Goal: Information Seeking & Learning: Find specific fact

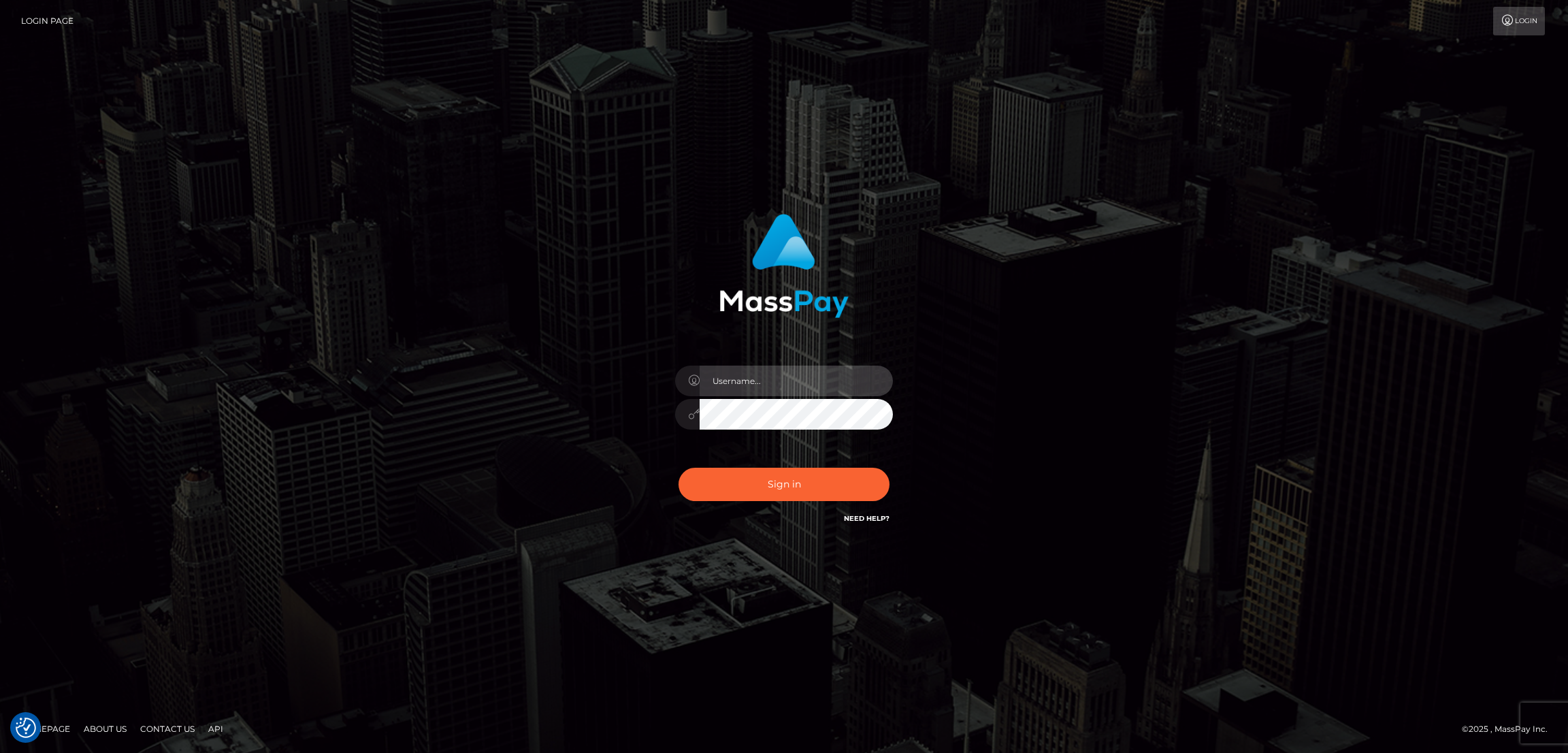
type input "by.es2"
click at [766, 484] on button "Sign in" at bounding box center [784, 484] width 211 height 33
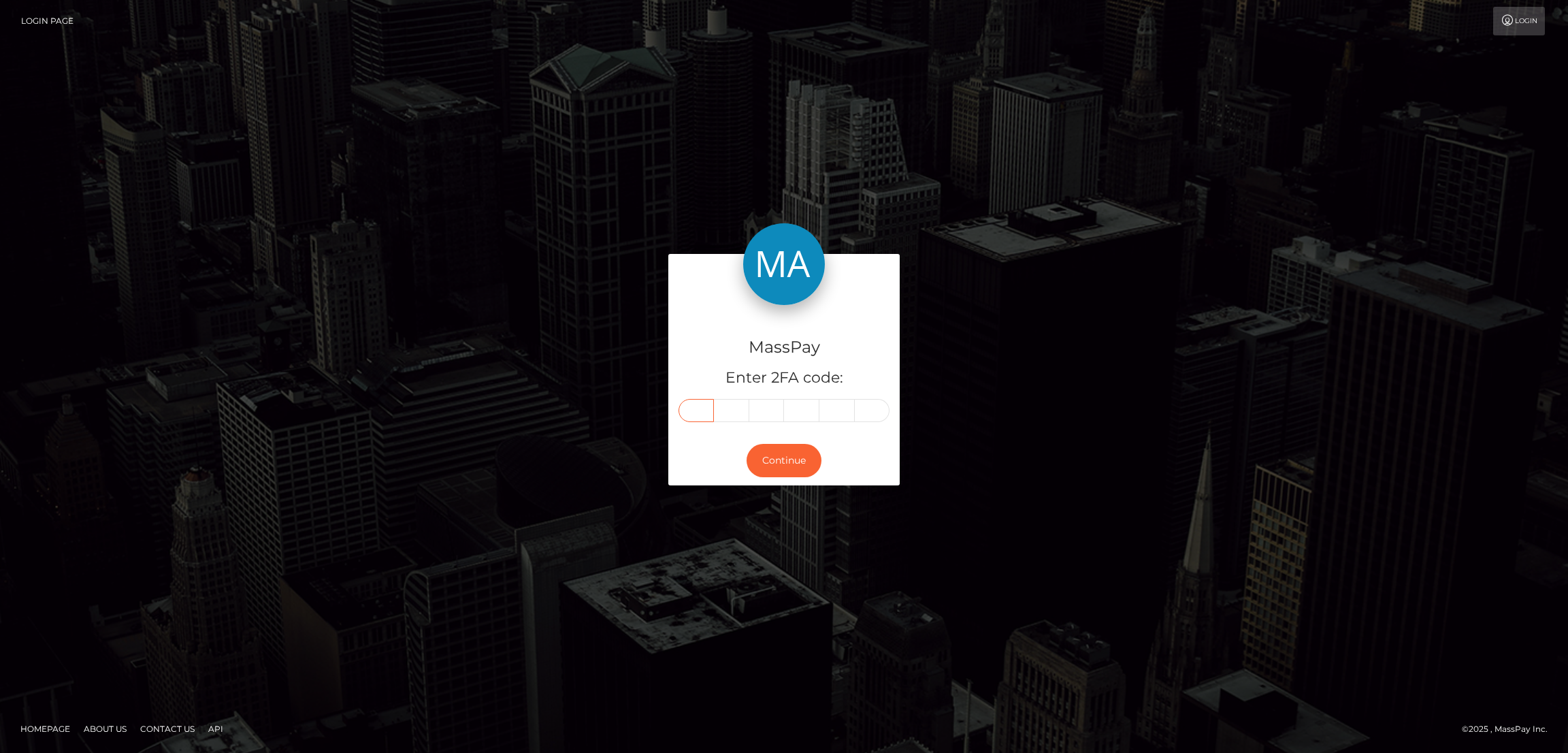
click at [696, 414] on input "text" at bounding box center [696, 410] width 36 height 23
paste input "8"
type input "8"
type input "6"
type input "7"
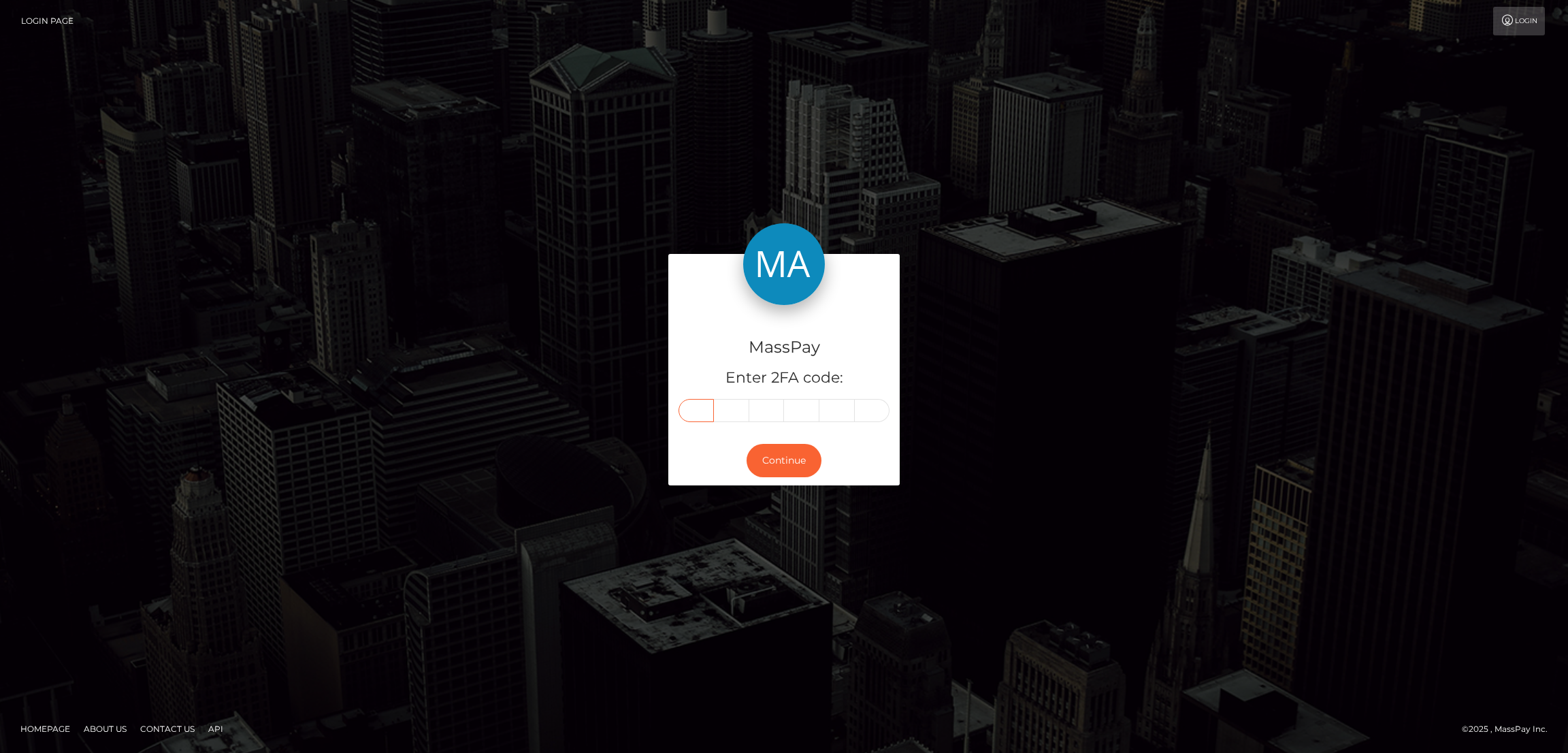
type input "0"
type input "8"
click at [787, 452] on button "Continue" at bounding box center [783, 461] width 75 height 33
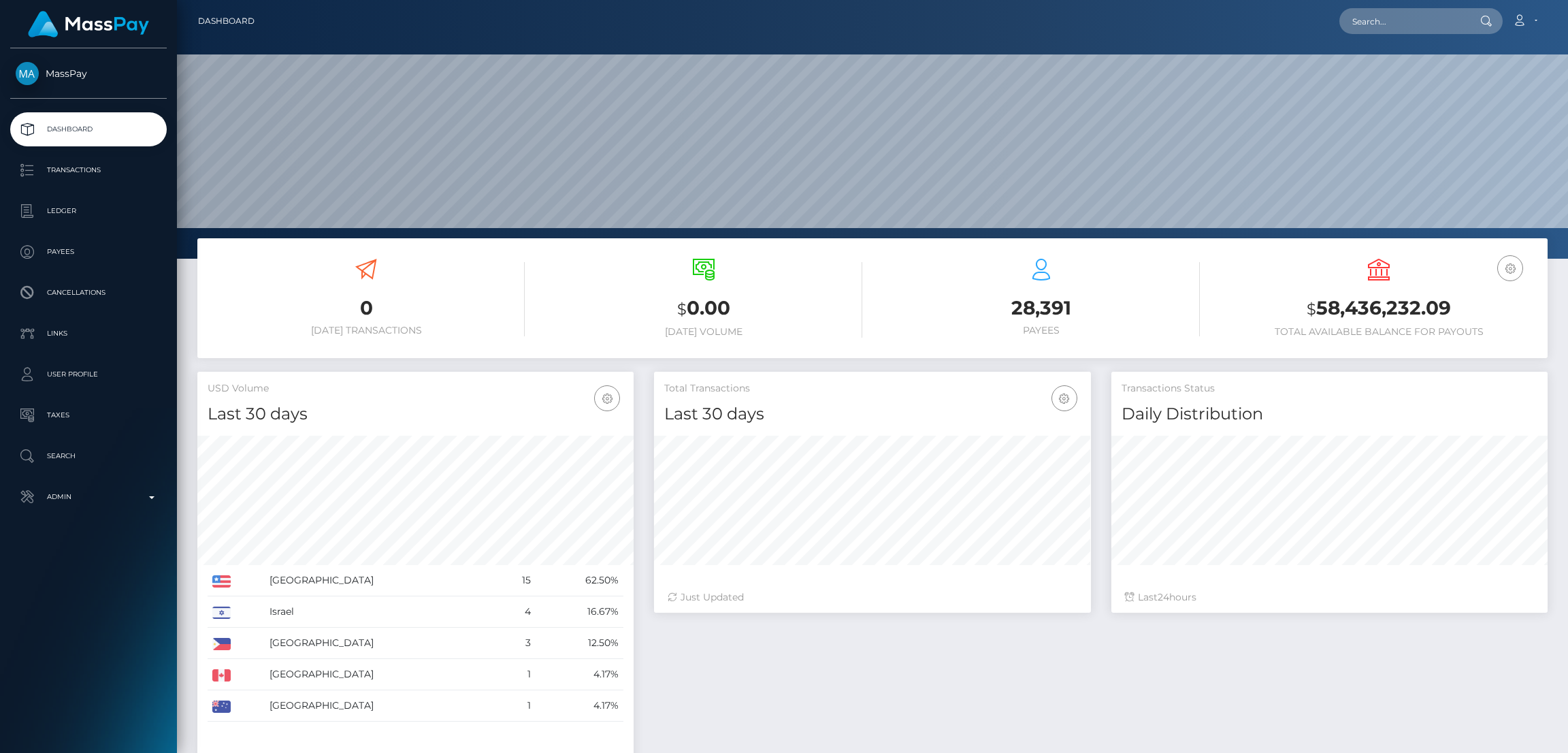
scroll to position [241, 436]
click at [1391, 26] on input "text" at bounding box center [1403, 21] width 128 height 26
paste input "thatssofunny666@gmail.com"
type input "thatssofunny666@gmail.com"
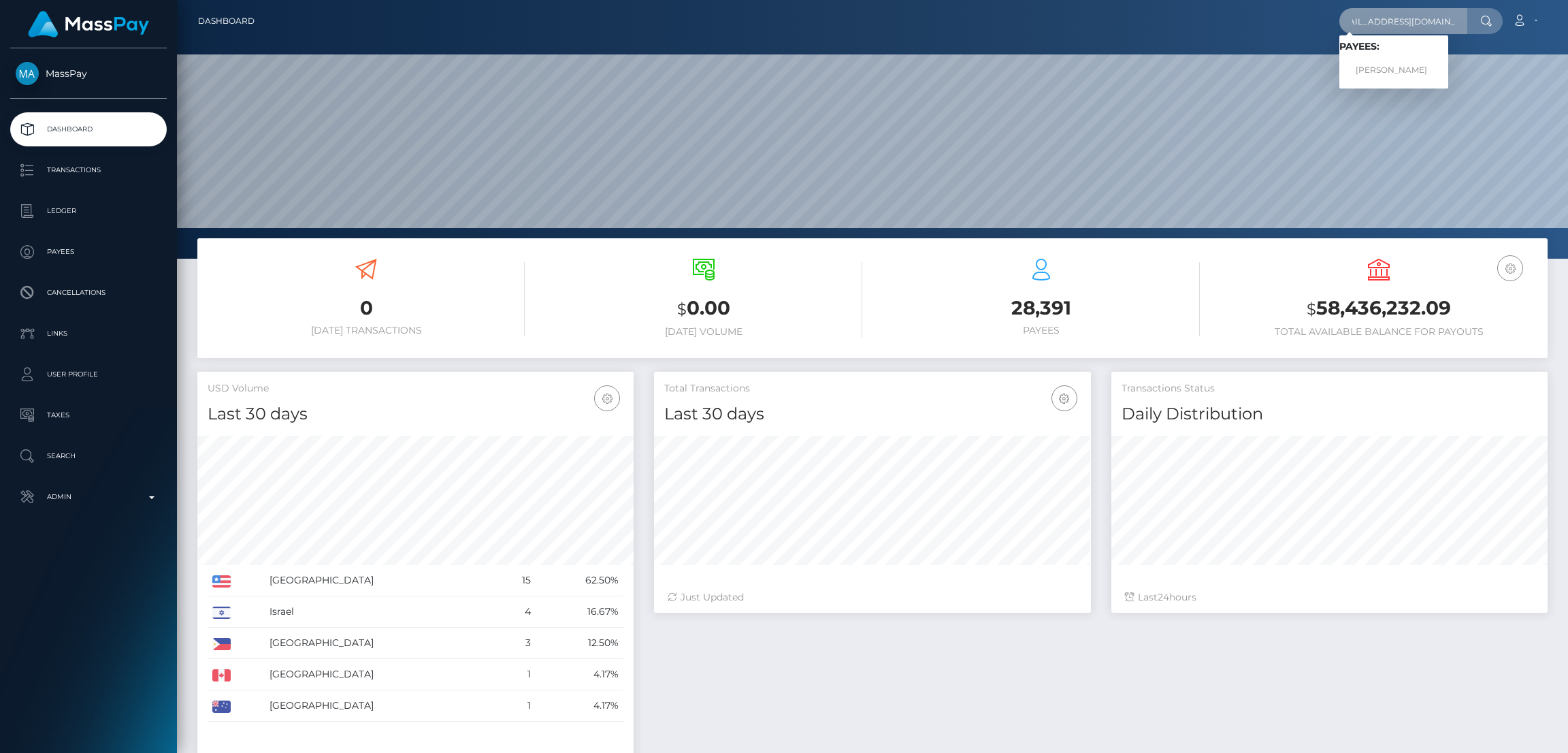
scroll to position [0, 0]
click at [1383, 67] on link "MICHAEL EDWARD PHILLIPS" at bounding box center [1394, 70] width 109 height 25
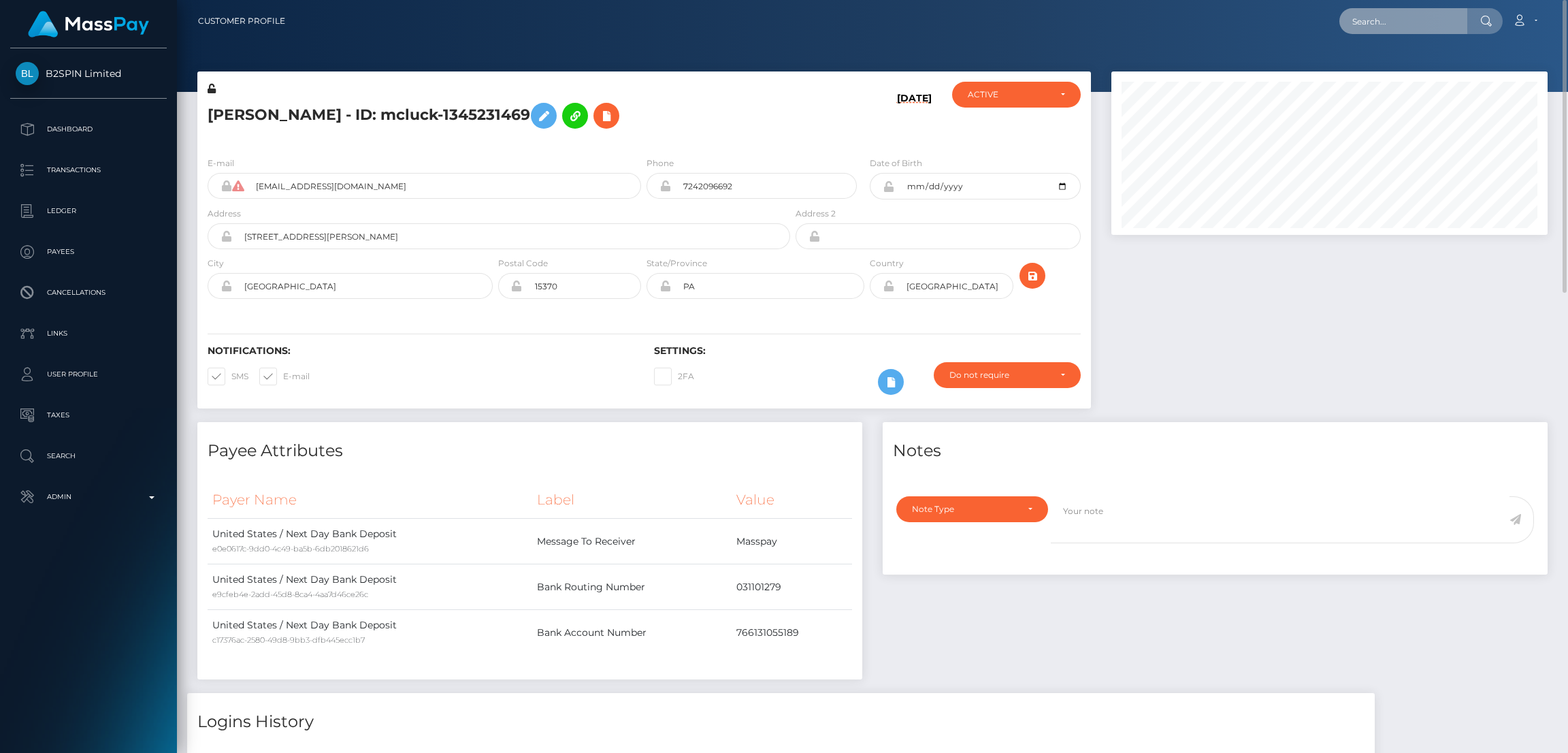
click at [1373, 14] on input "text" at bounding box center [1403, 21] width 128 height 26
paste input "[EMAIL_ADDRESS][DOMAIN_NAME]"
type input "[EMAIL_ADDRESS][DOMAIN_NAME]"
click at [1397, 73] on link "CHLOE LYNN CHURELLA" at bounding box center [1394, 70] width 109 height 25
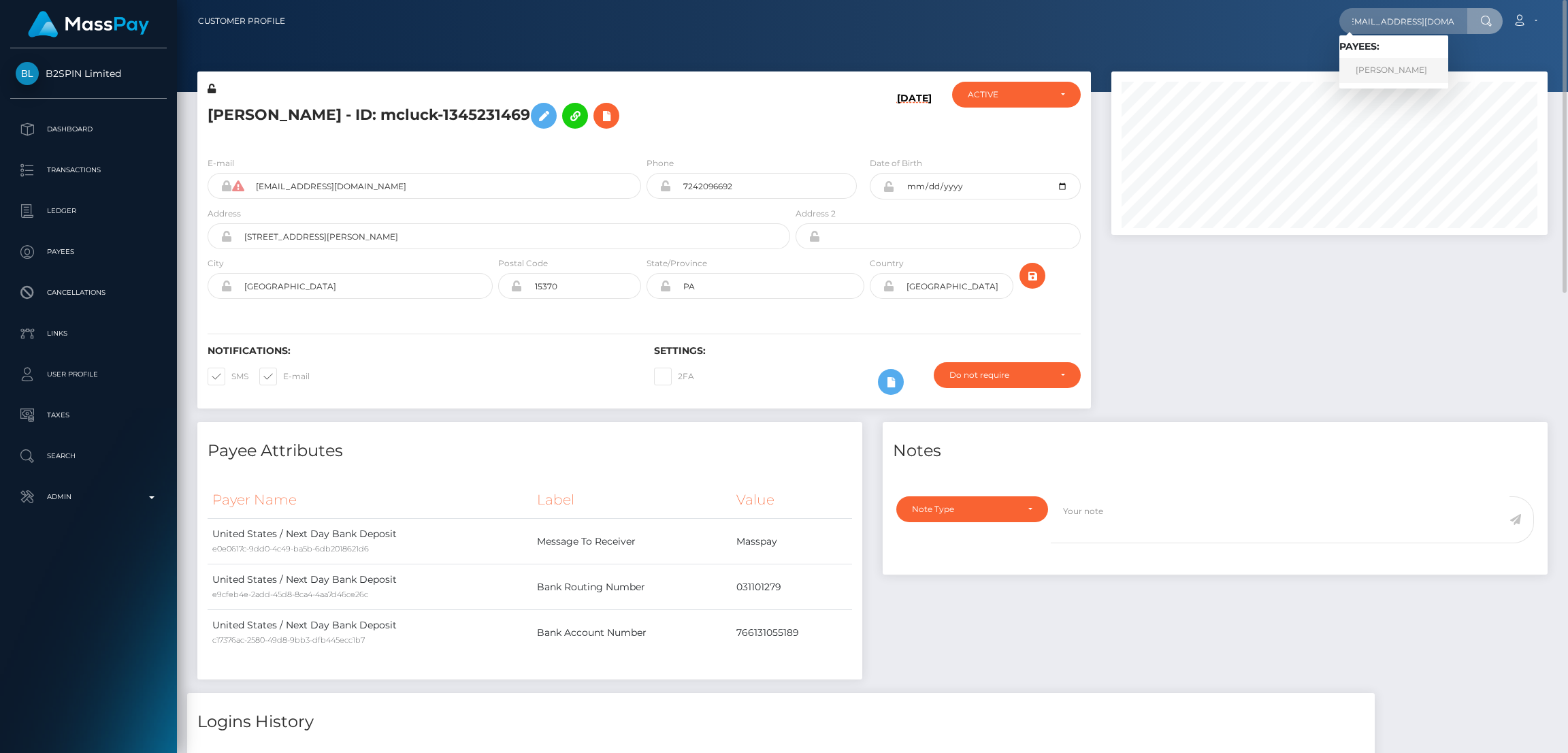
scroll to position [0, 0]
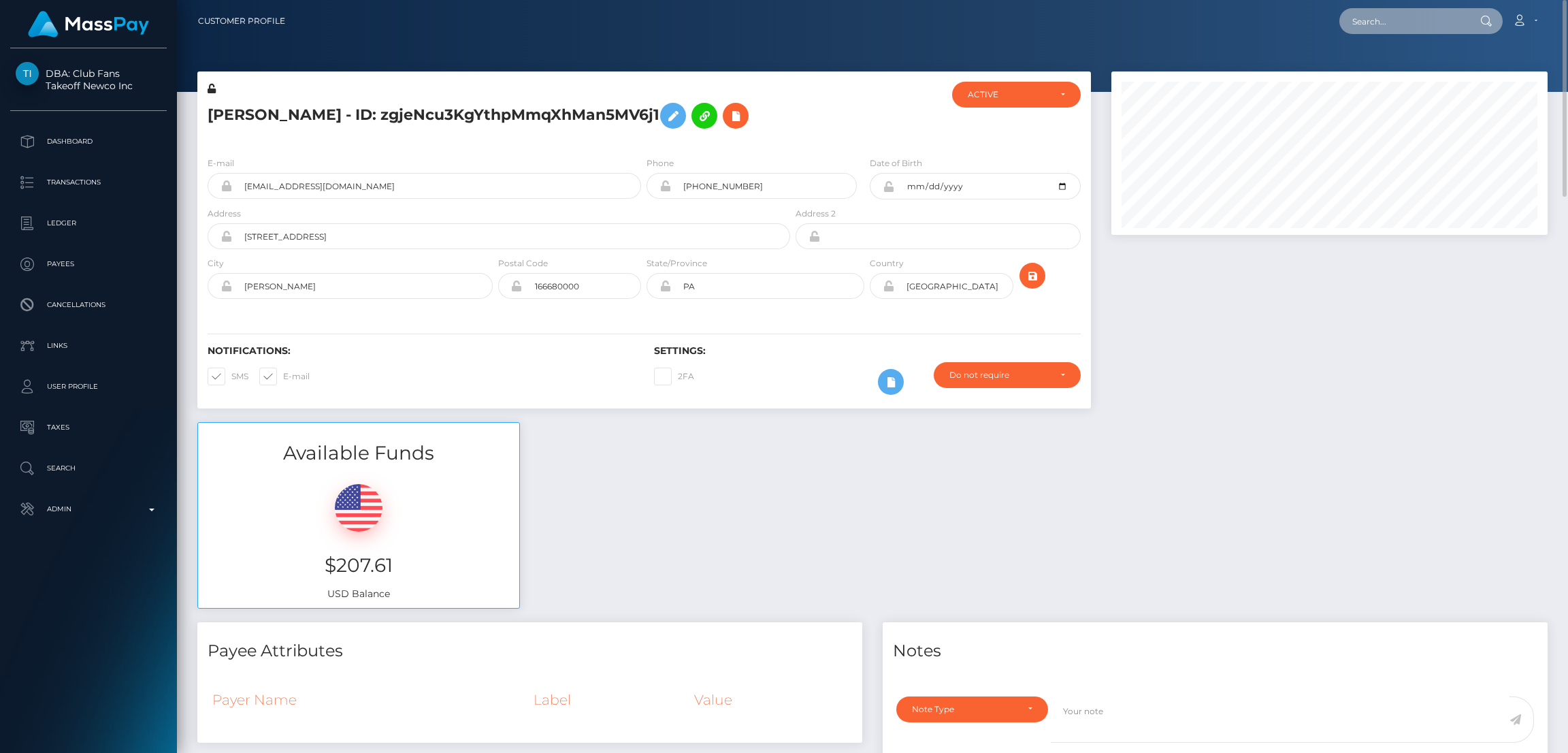
click at [1389, 27] on input "text" at bounding box center [1403, 21] width 128 height 26
paste input "[EMAIL_ADDRESS][DOMAIN_NAME]"
type input "[EMAIL_ADDRESS][DOMAIN_NAME]"
click at [1387, 73] on link "IVY MARIE DELORME" at bounding box center [1394, 70] width 109 height 25
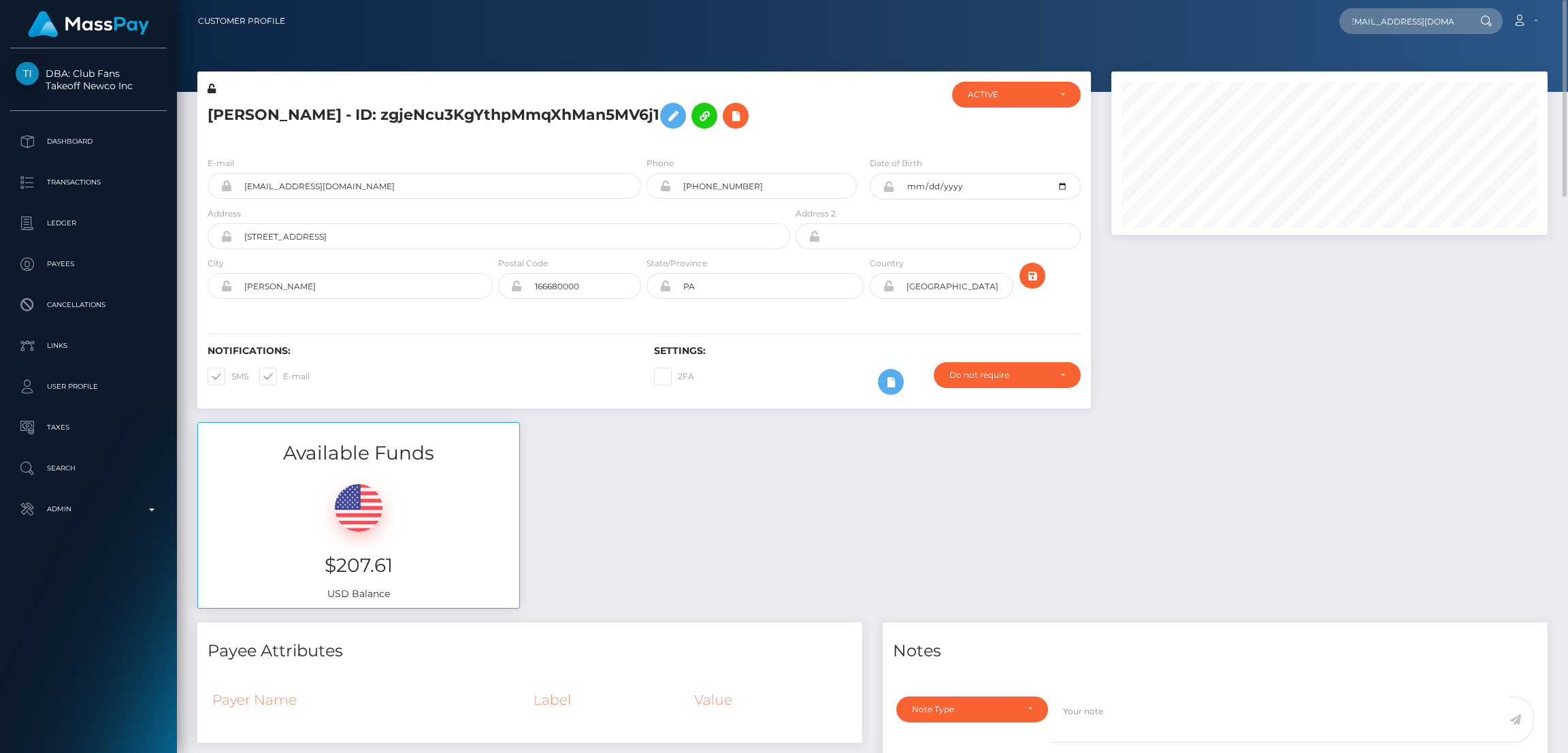
scroll to position [0, 0]
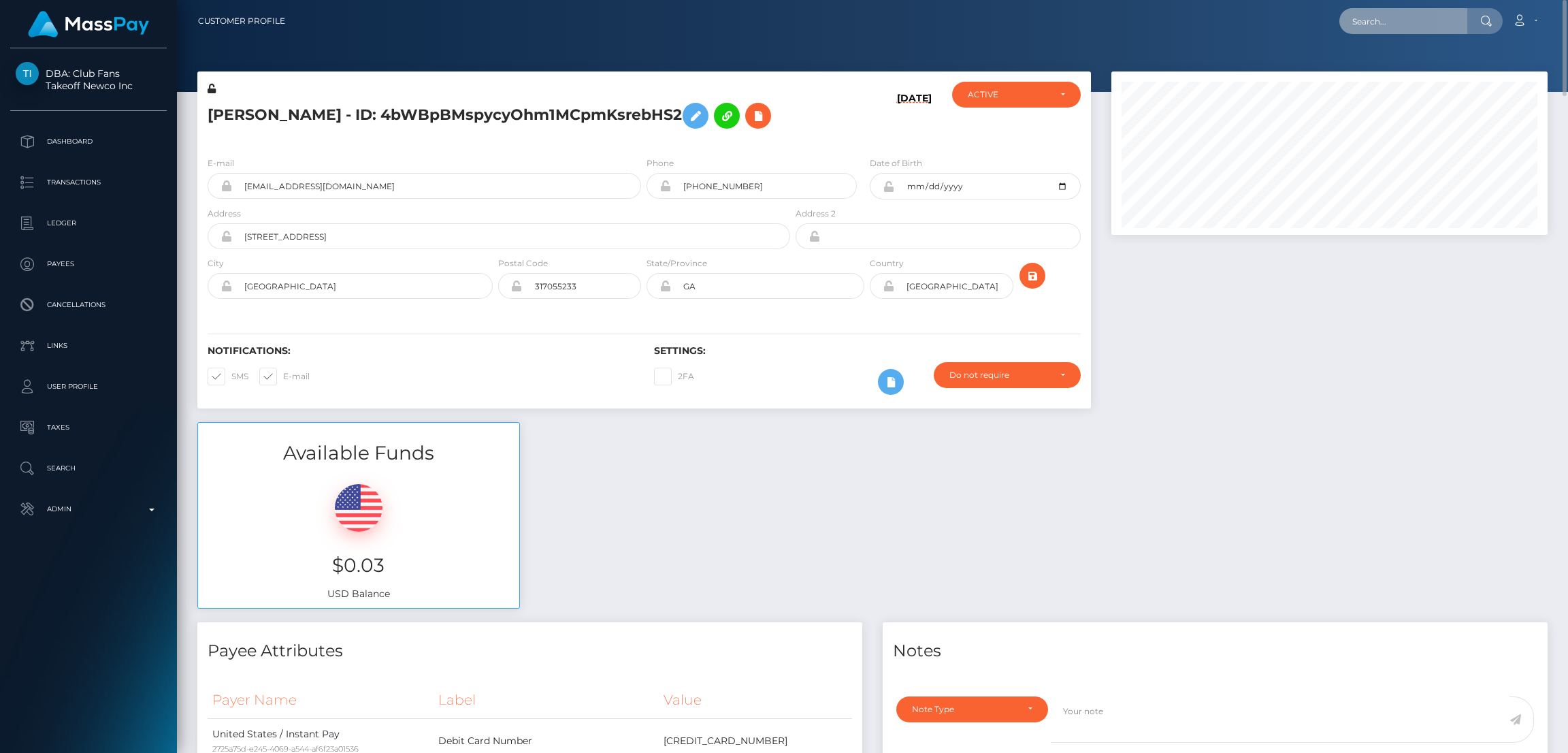
click at [1369, 22] on input "text" at bounding box center [1403, 21] width 128 height 26
paste input "[EMAIL_ADDRESS][DOMAIN_NAME]"
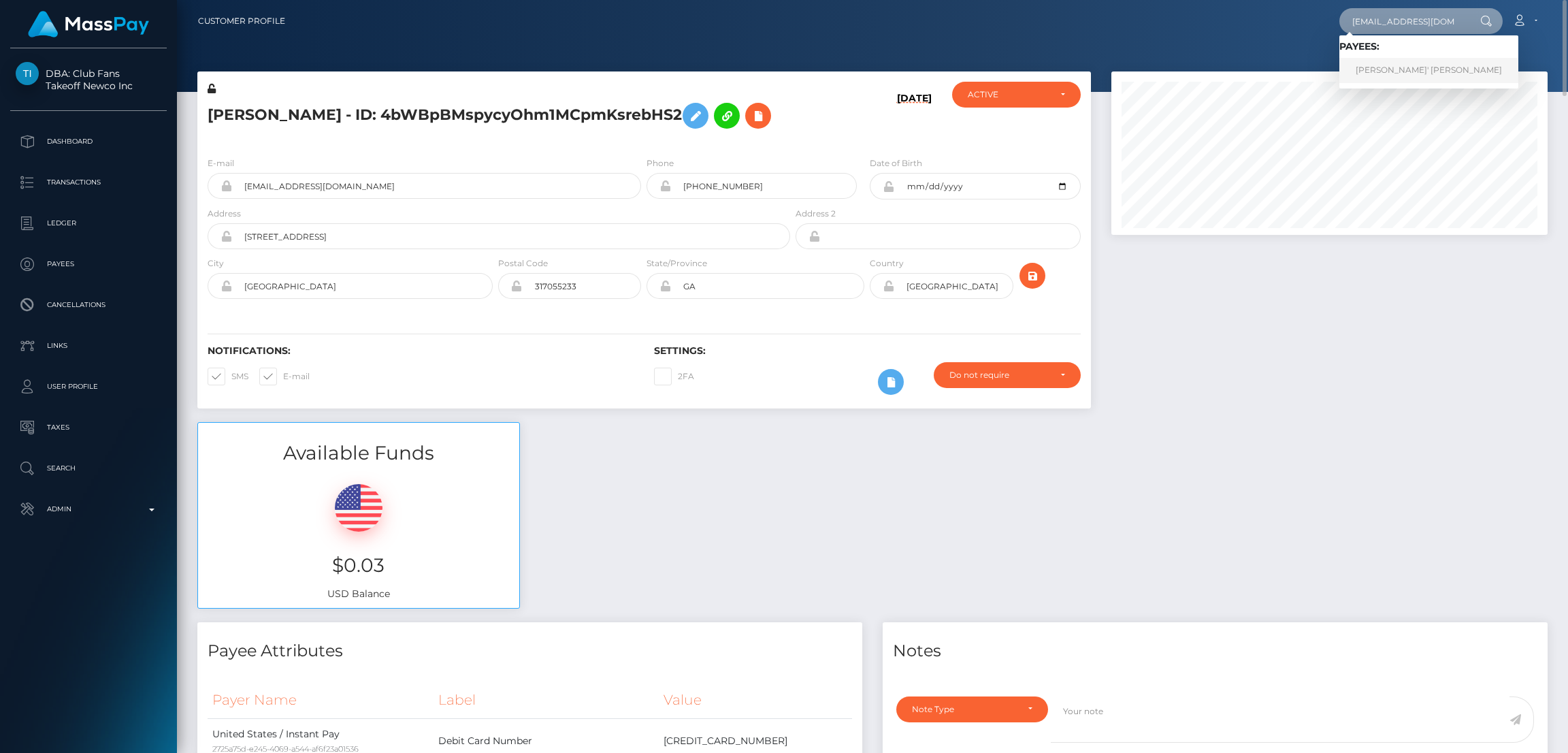
type input "[EMAIL_ADDRESS][DOMAIN_NAME]"
click at [1386, 70] on link "[PERSON_NAME]' [PERSON_NAME]" at bounding box center [1428, 70] width 179 height 25
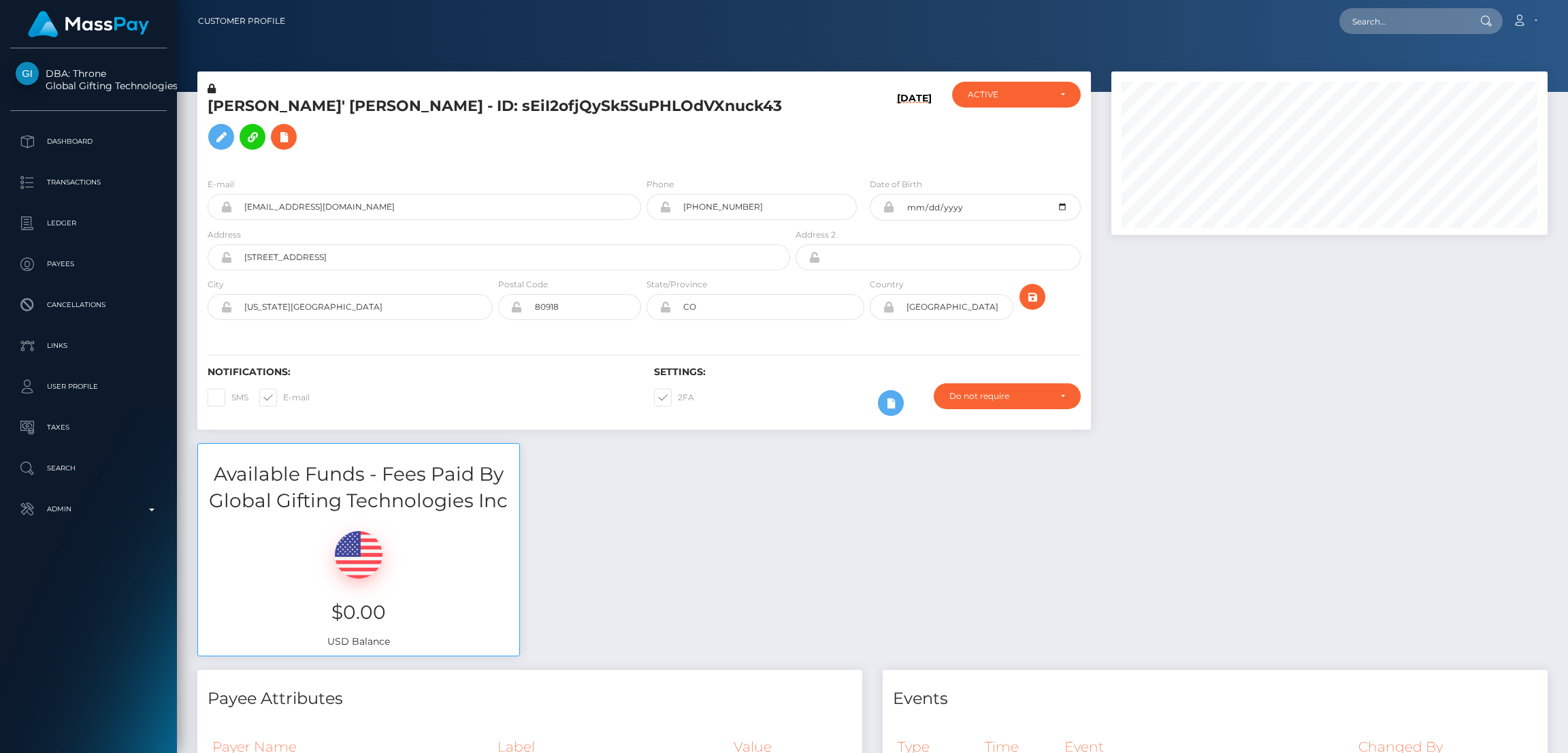
scroll to position [163, 436]
click at [1364, 22] on input "text" at bounding box center [1403, 21] width 128 height 26
paste input "[EMAIL_ADDRESS][DOMAIN_NAME]"
type input "[EMAIL_ADDRESS][DOMAIN_NAME]"
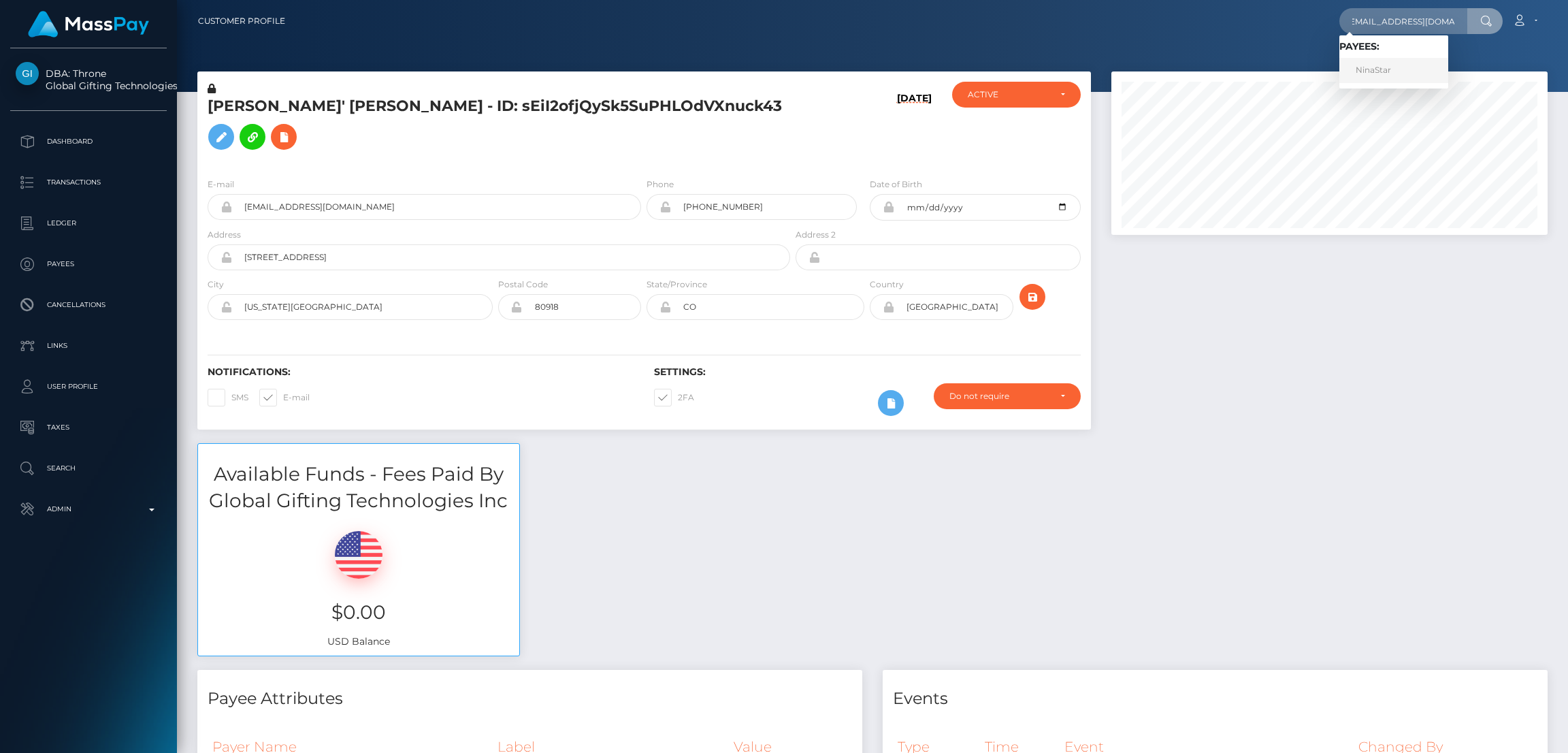
click at [1385, 74] on link "NinaStar" at bounding box center [1394, 70] width 109 height 25
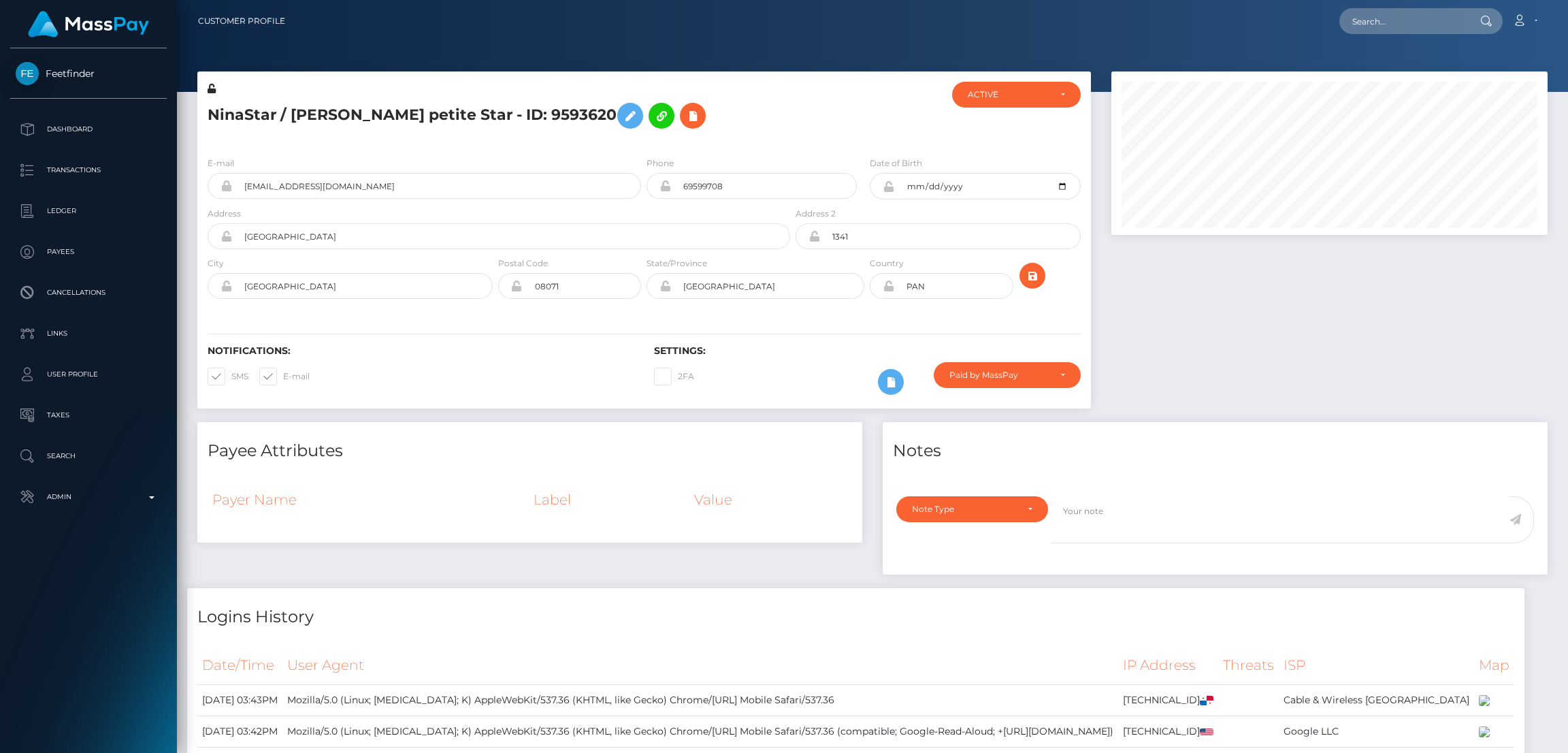
scroll to position [163, 436]
click at [1367, 26] on input "text" at bounding box center [1403, 21] width 128 height 26
paste input "[DOMAIN_NAME][EMAIL_ADDRESS][DOMAIN_NAME]"
type input "[DOMAIN_NAME][EMAIL_ADDRESS][DOMAIN_NAME]"
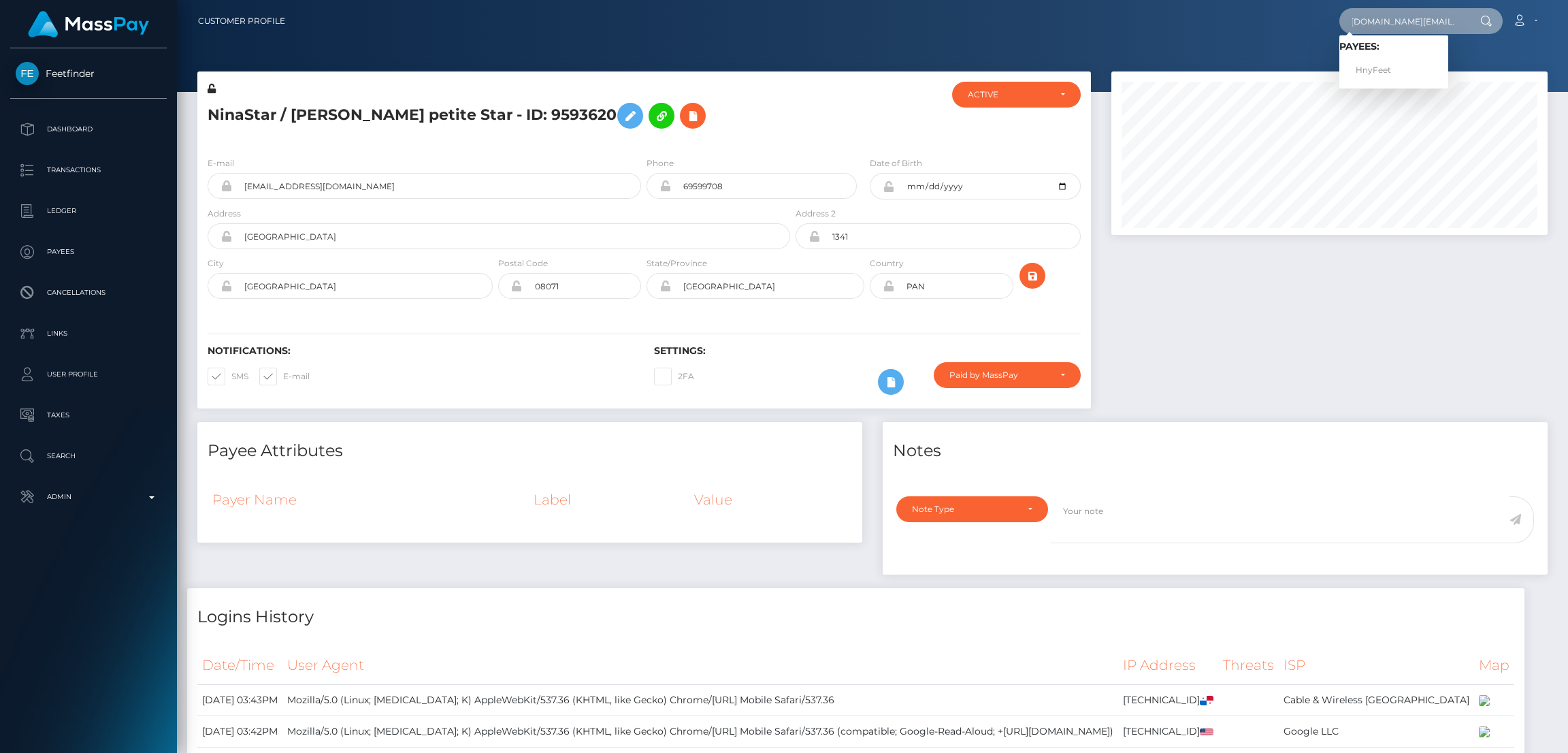
scroll to position [0, 0]
click at [1378, 73] on link "HnyFeet" at bounding box center [1394, 70] width 109 height 25
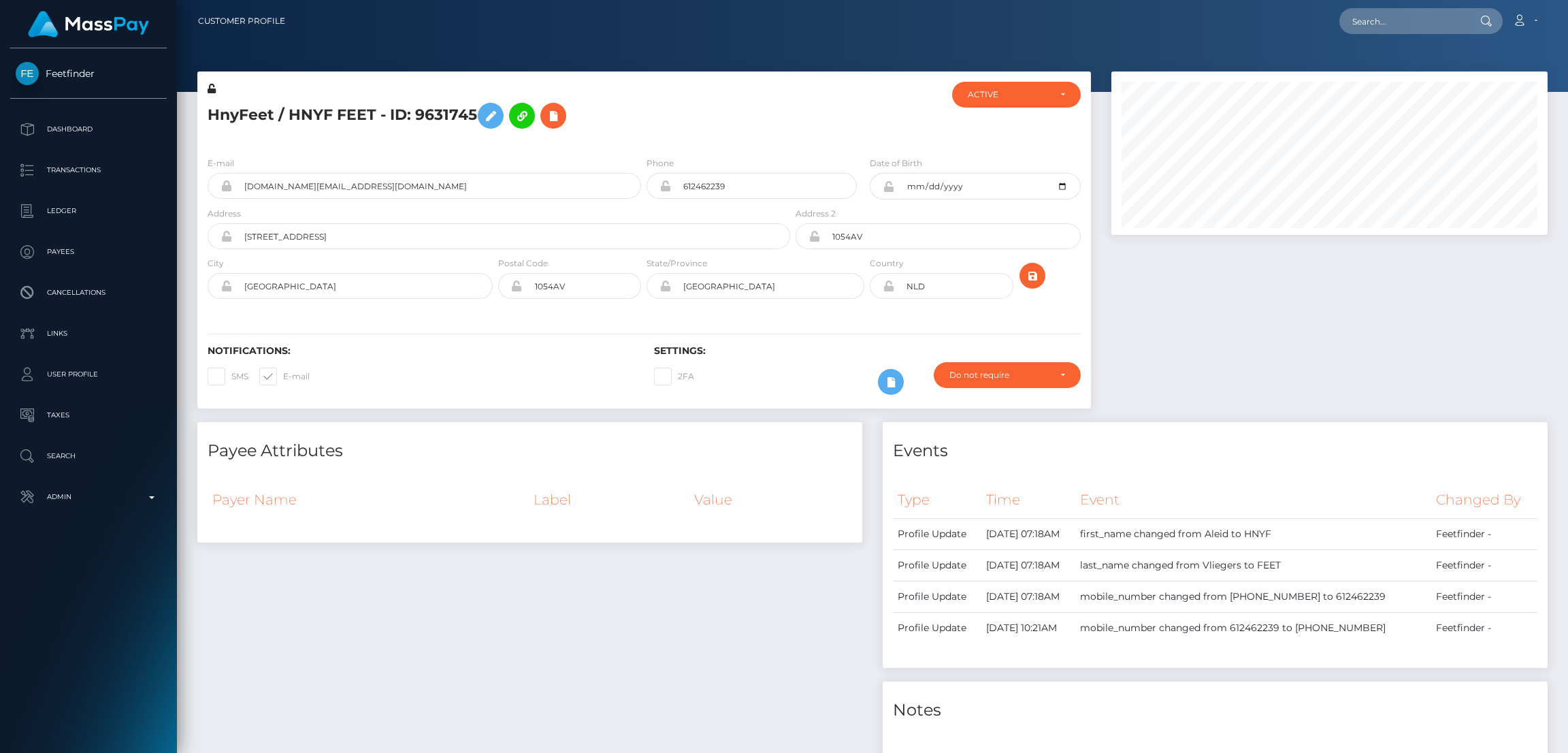
scroll to position [163, 436]
click at [1380, 33] on input "text" at bounding box center [1403, 21] width 128 height 26
type input "v"
paste input "sleepycupcakegaming@gmail.com"
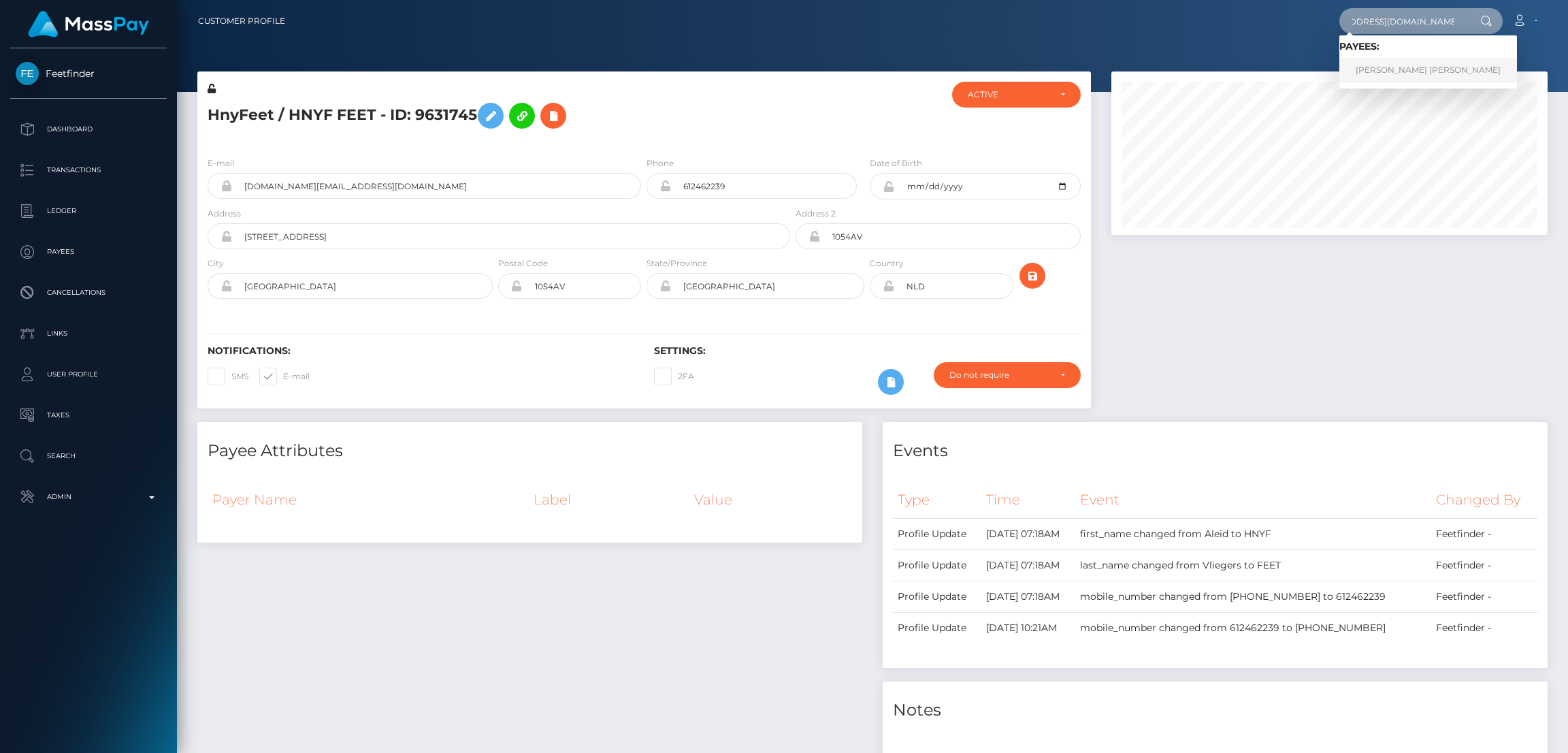
type input "sleepycupcakegaming@gmail.com"
click at [1378, 71] on link "AISLYNN MARIE RUSHIN" at bounding box center [1428, 70] width 178 height 25
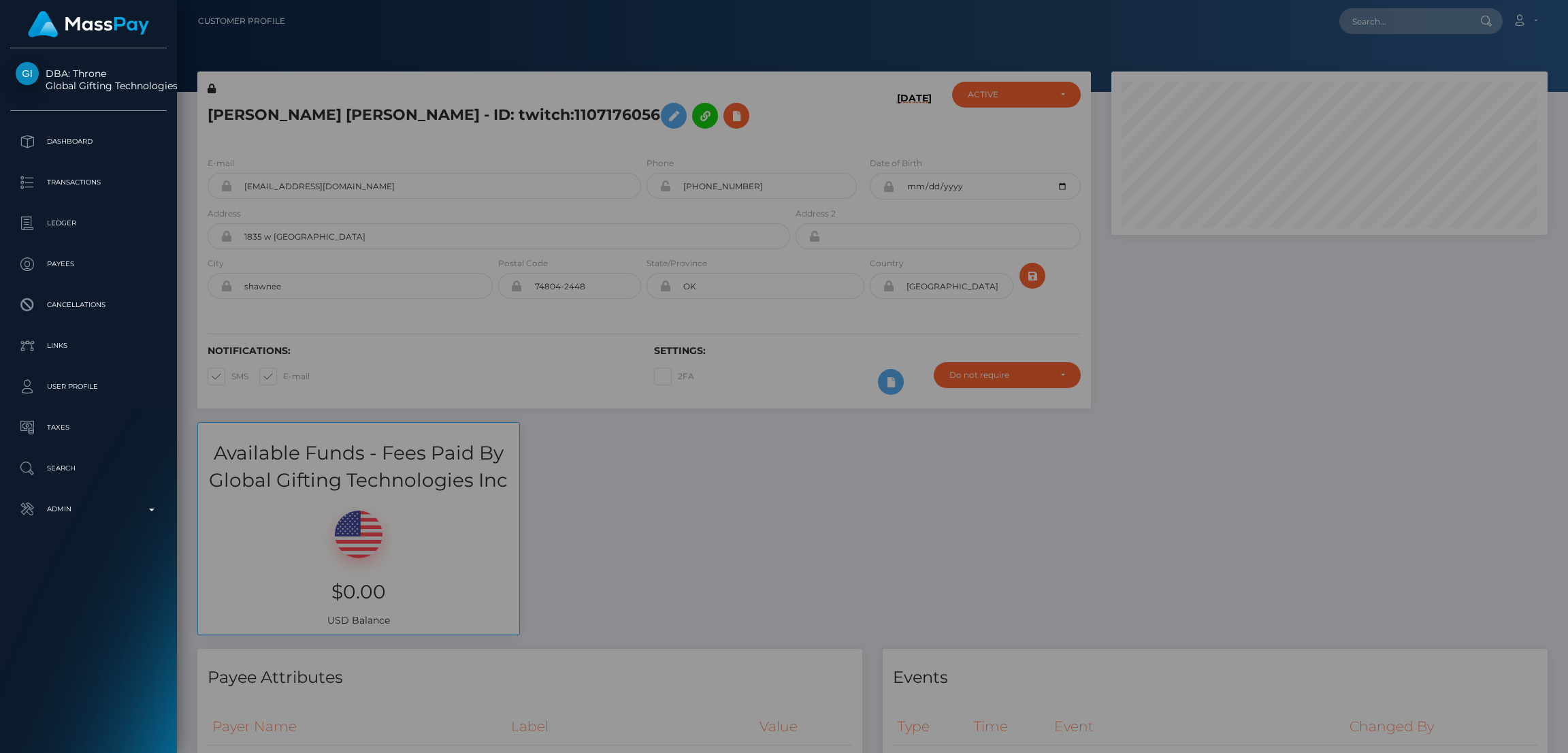
scroll to position [163, 436]
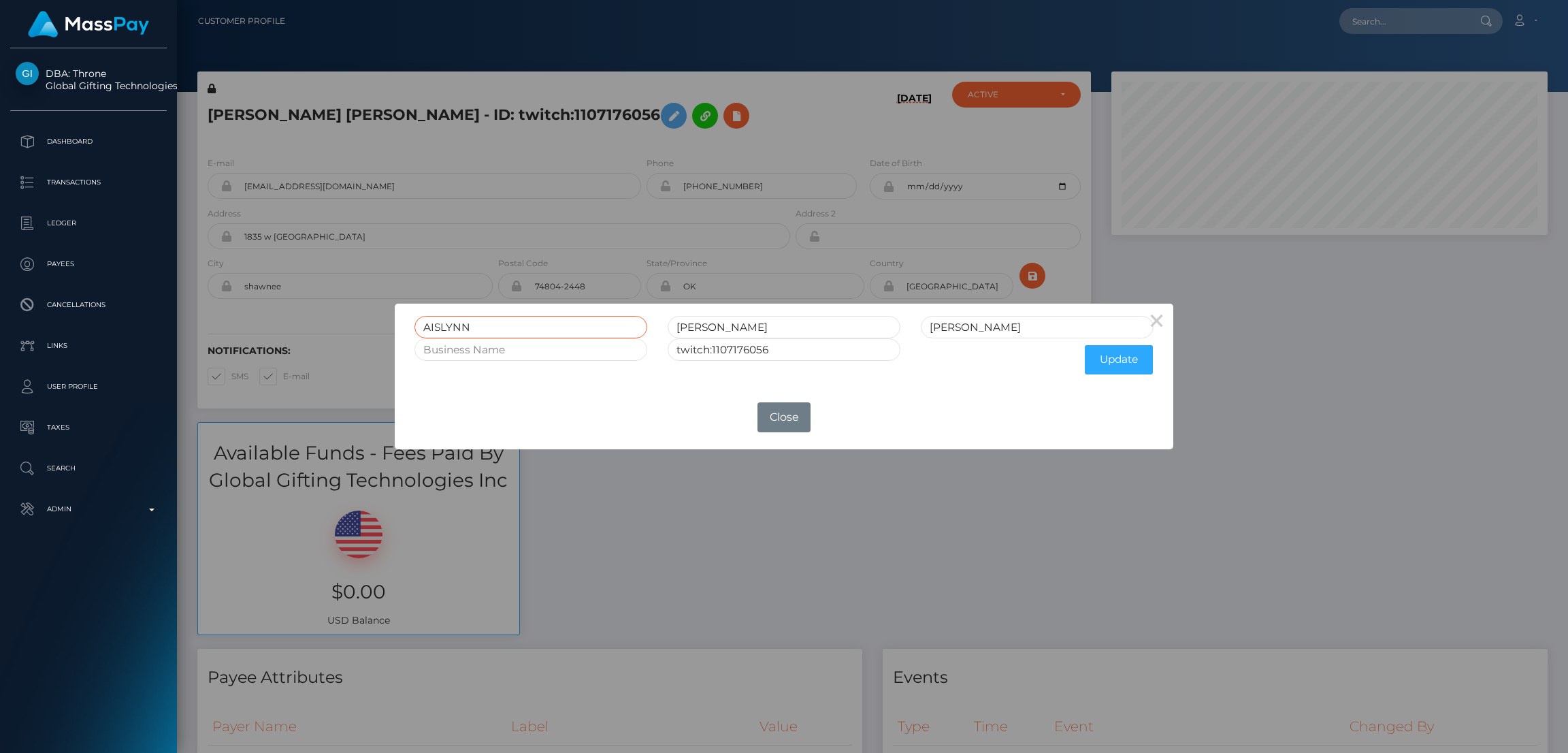
click at [447, 322] on input "AISLYNN" at bounding box center [531, 327] width 233 height 22
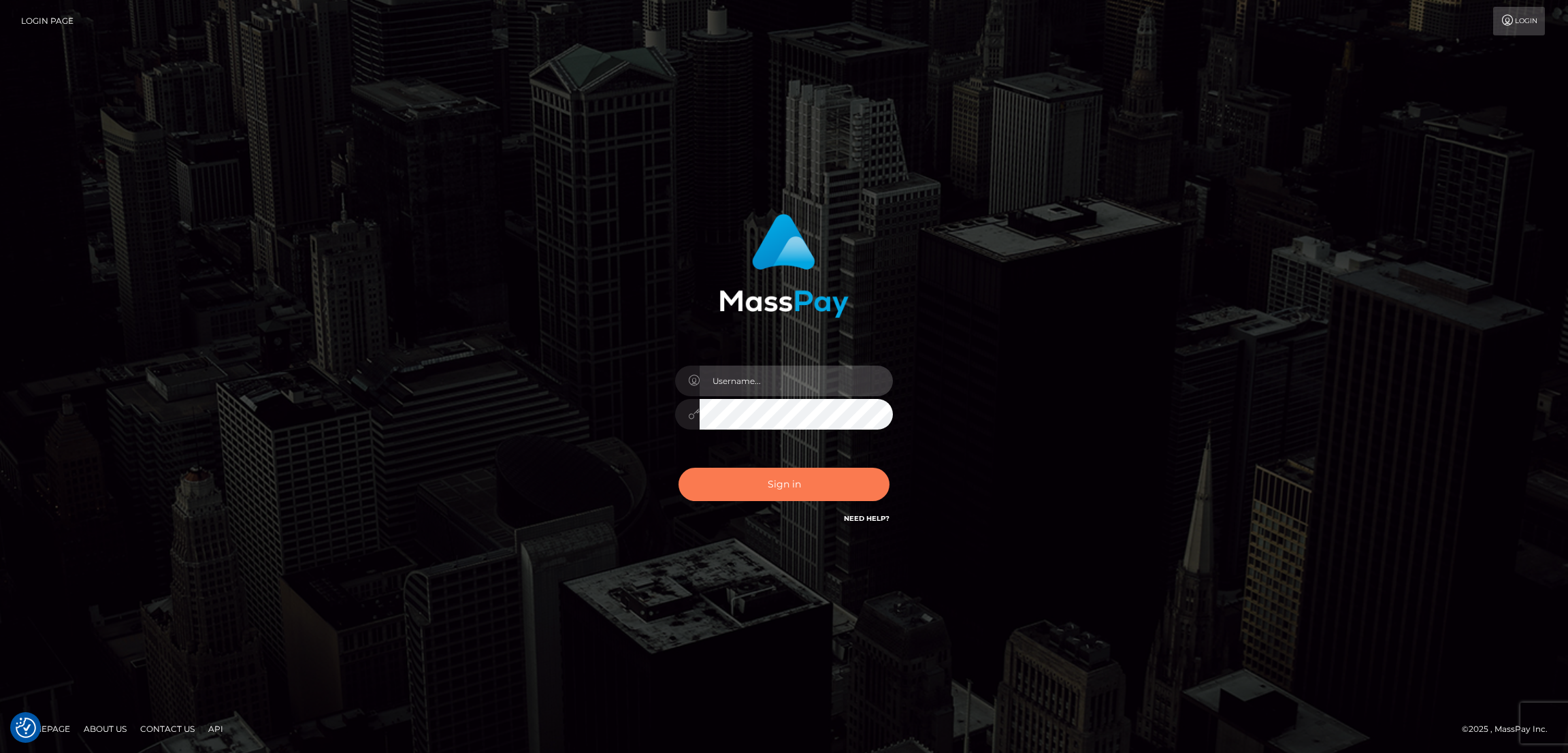
type input "by.es2"
click at [809, 475] on button "Sign in" at bounding box center [784, 484] width 211 height 33
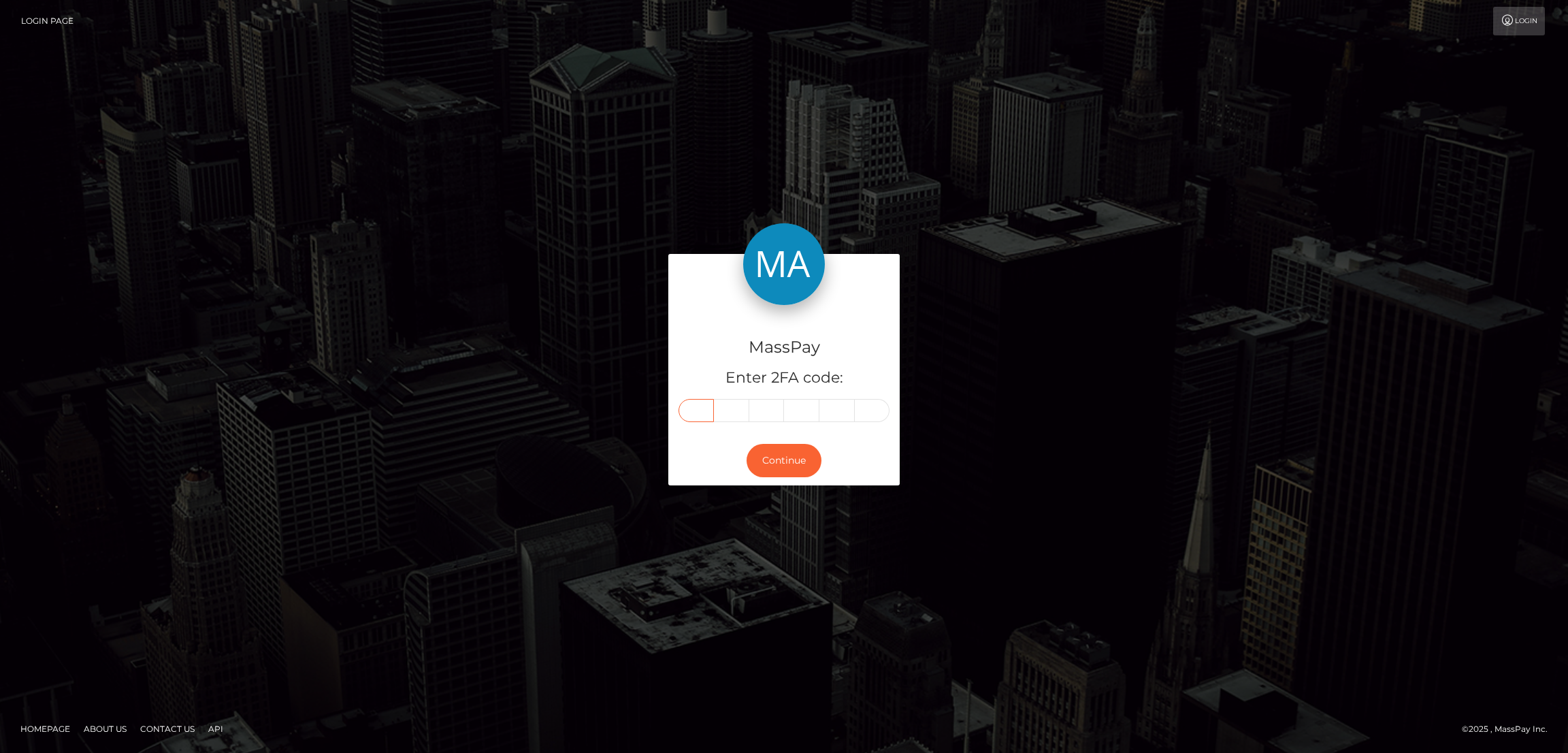
click at [703, 403] on input "text" at bounding box center [696, 410] width 36 height 23
paste input "4"
type input "4"
type input "9"
type input "8"
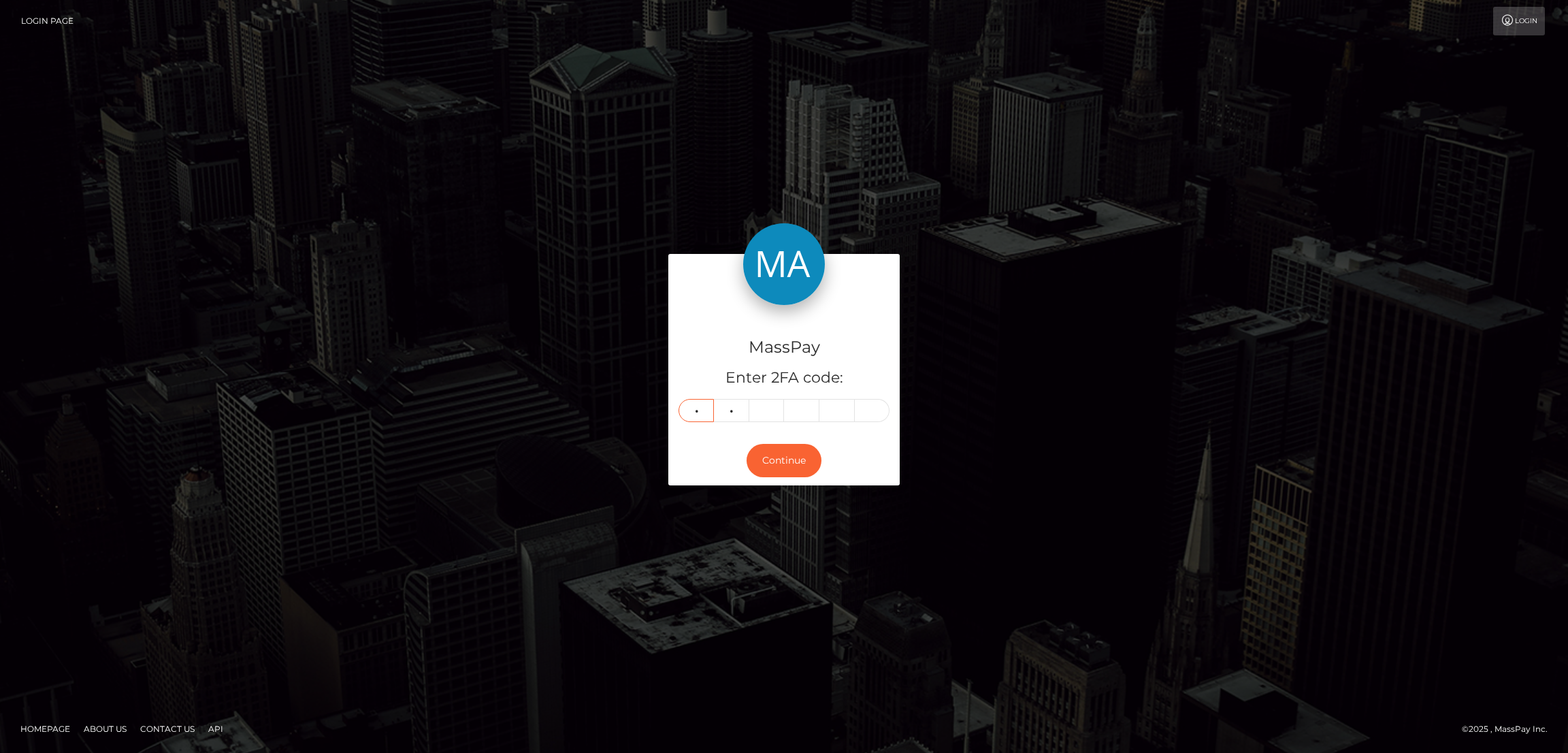
type input "0"
type input "5"
type input "8"
click at [781, 465] on button "Continue" at bounding box center [783, 461] width 75 height 33
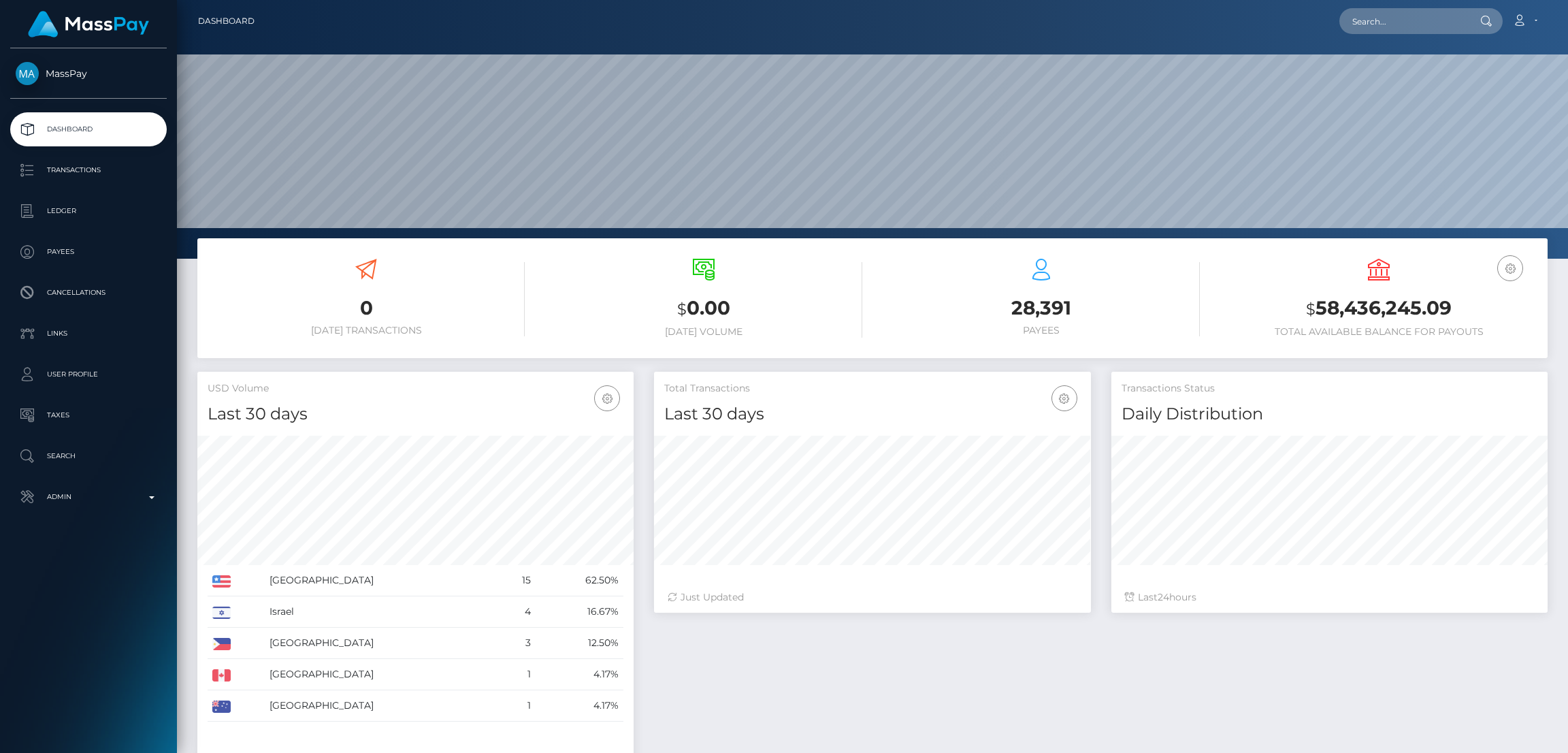
scroll to position [241, 436]
click at [1374, 15] on input "text" at bounding box center [1403, 21] width 128 height 26
paste input "[EMAIL_ADDRESS][DOMAIN_NAME]"
type input "[EMAIL_ADDRESS][DOMAIN_NAME]"
click at [1374, 74] on link "[PERSON_NAME]" at bounding box center [1394, 70] width 109 height 25
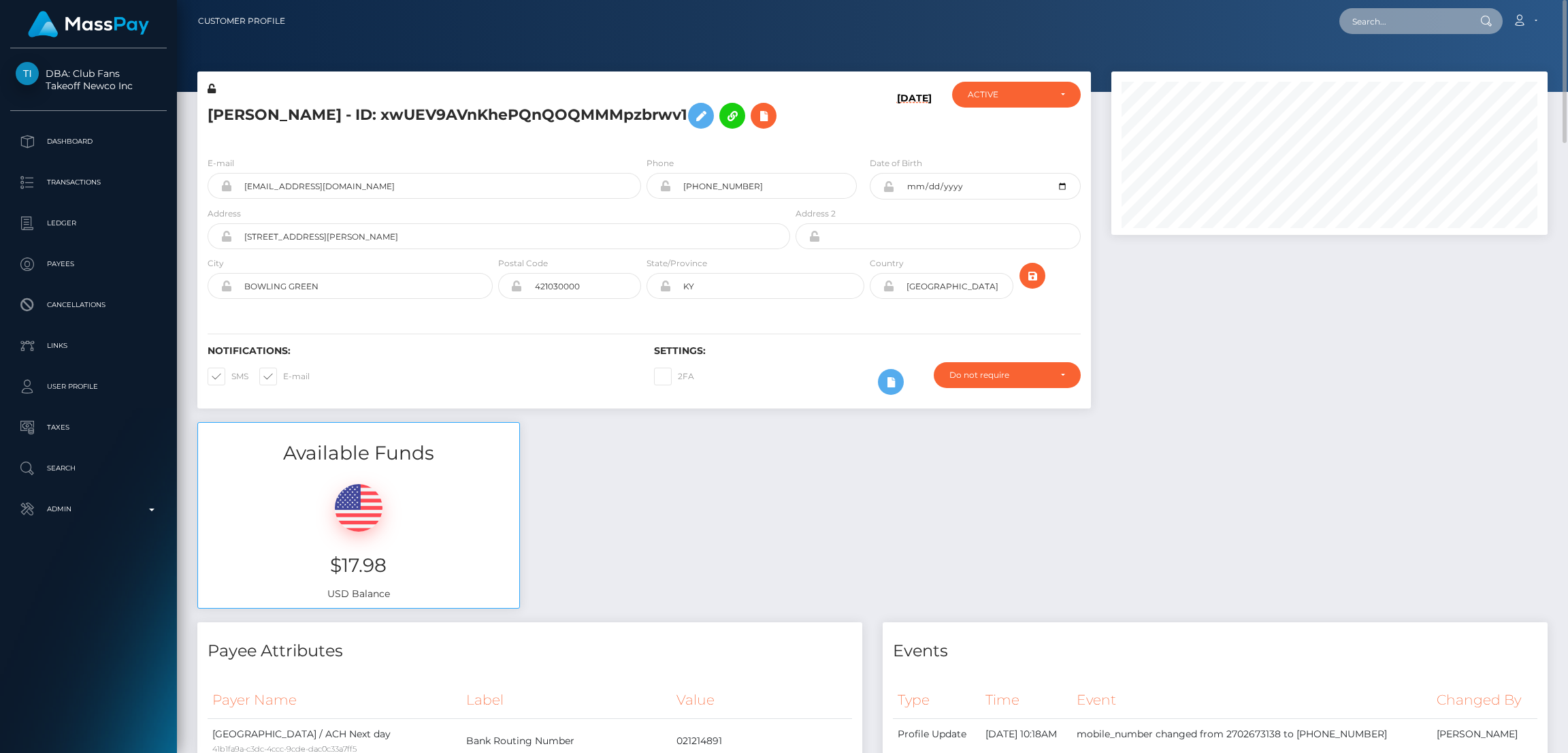
click at [1375, 21] on input "text" at bounding box center [1403, 21] width 128 height 26
click at [1362, 22] on input "text" at bounding box center [1403, 21] width 128 height 26
paste input "jadeserenaxx@gmail.com"
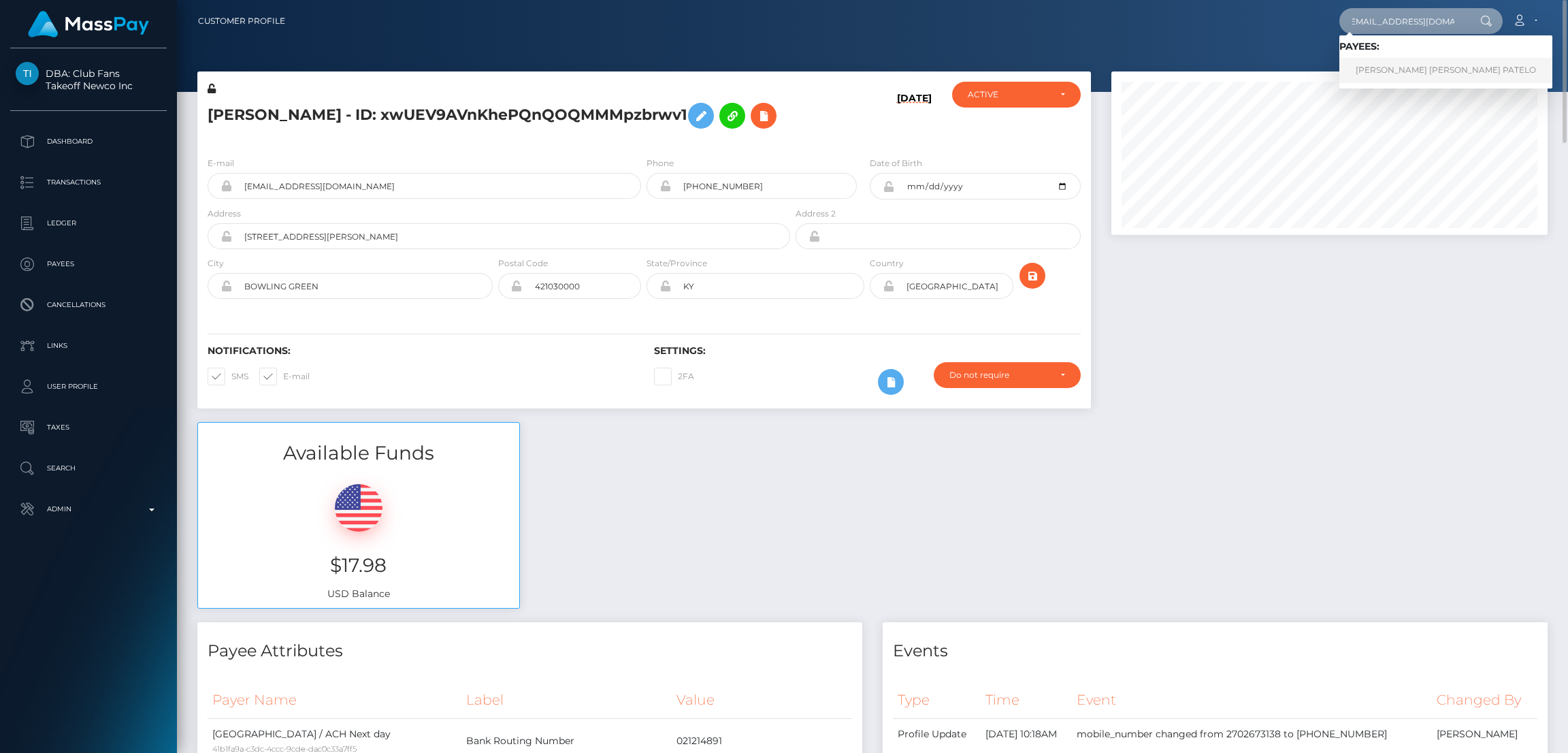
type input "jadeserenaxx@gmail.com"
click at [1381, 70] on link "CATHERINE ISOBEL PEREZ PATELO" at bounding box center [1445, 70] width 213 height 25
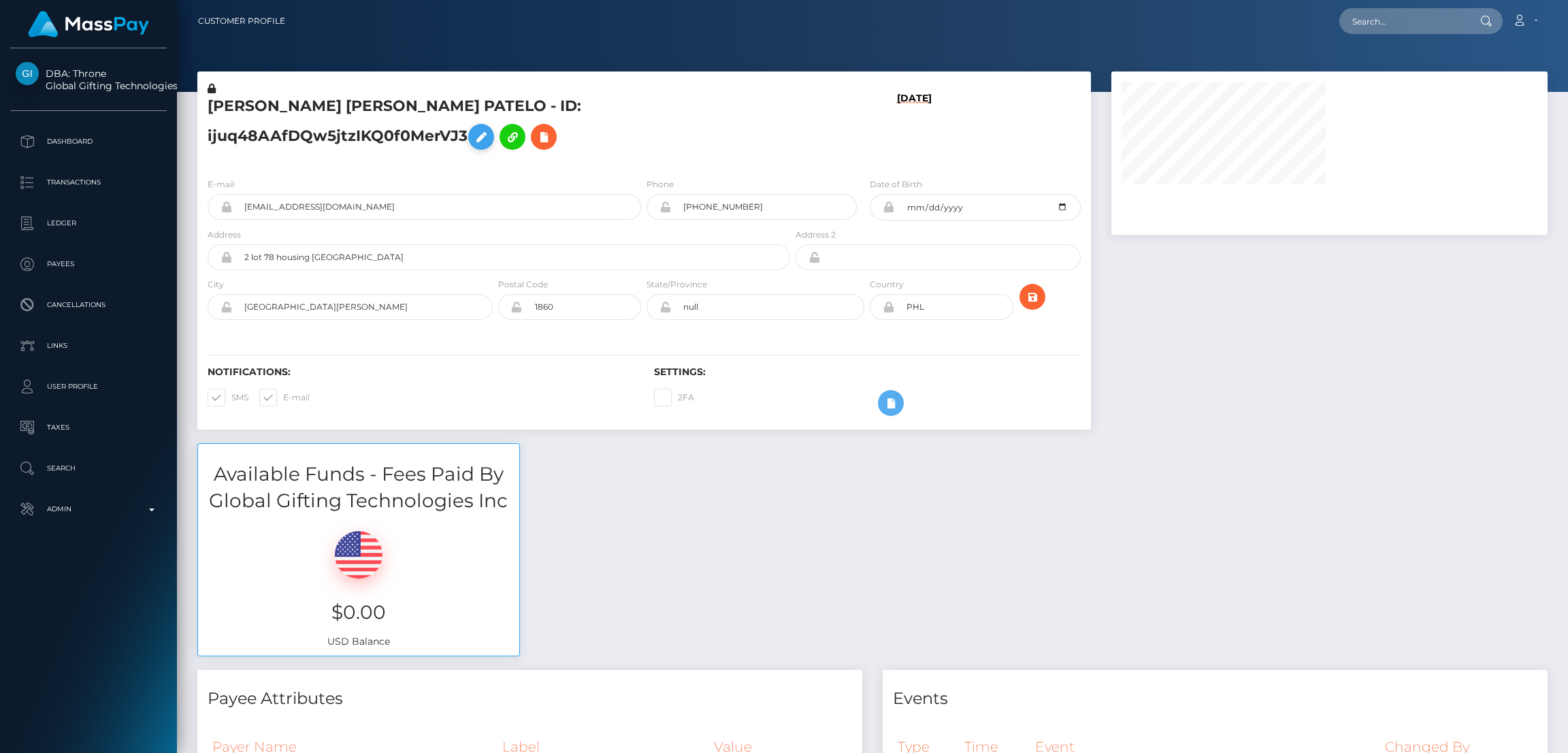
click at [473, 138] on icon at bounding box center [481, 137] width 16 height 17
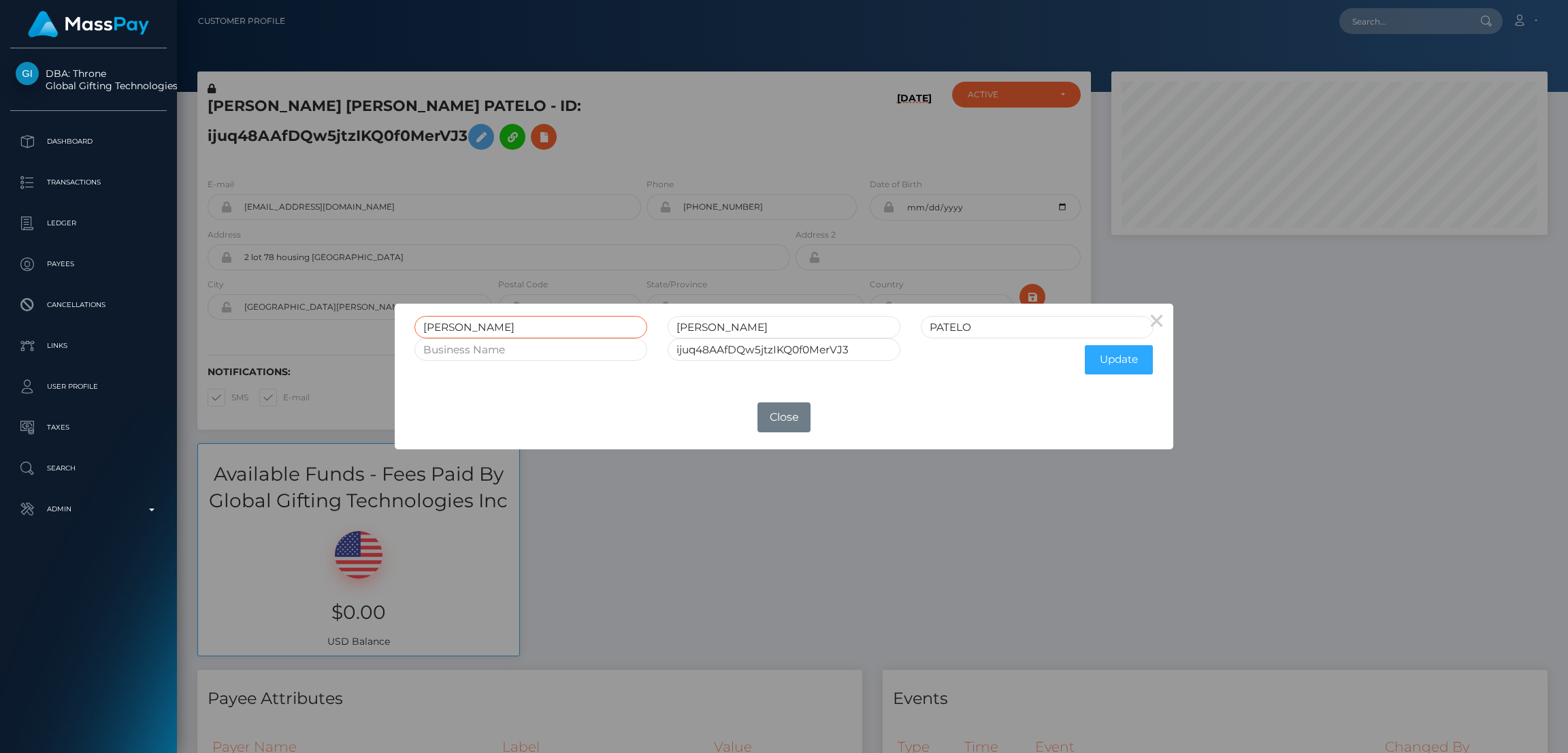
click at [452, 320] on input "CATHERINE" at bounding box center [531, 327] width 233 height 22
click at [1387, 13] on div "× CATHERINE ISOBEL PEREZ PATELO ijuq48AAfDQw5jtzIKQ0f0MerVJ3 Update OK No Close" at bounding box center [784, 376] width 1568 height 753
click at [1387, 14] on div "× CATHERINE ISOBEL PEREZ PATELO ijuq48AAfDQw5jtzIKQ0f0MerVJ3 Update OK No Close" at bounding box center [784, 376] width 1568 height 753
click at [1386, 16] on div "× CATHERINE ISOBEL PEREZ PATELO ijuq48AAfDQw5jtzIKQ0f0MerVJ3 Update OK No Close" at bounding box center [784, 376] width 1568 height 753
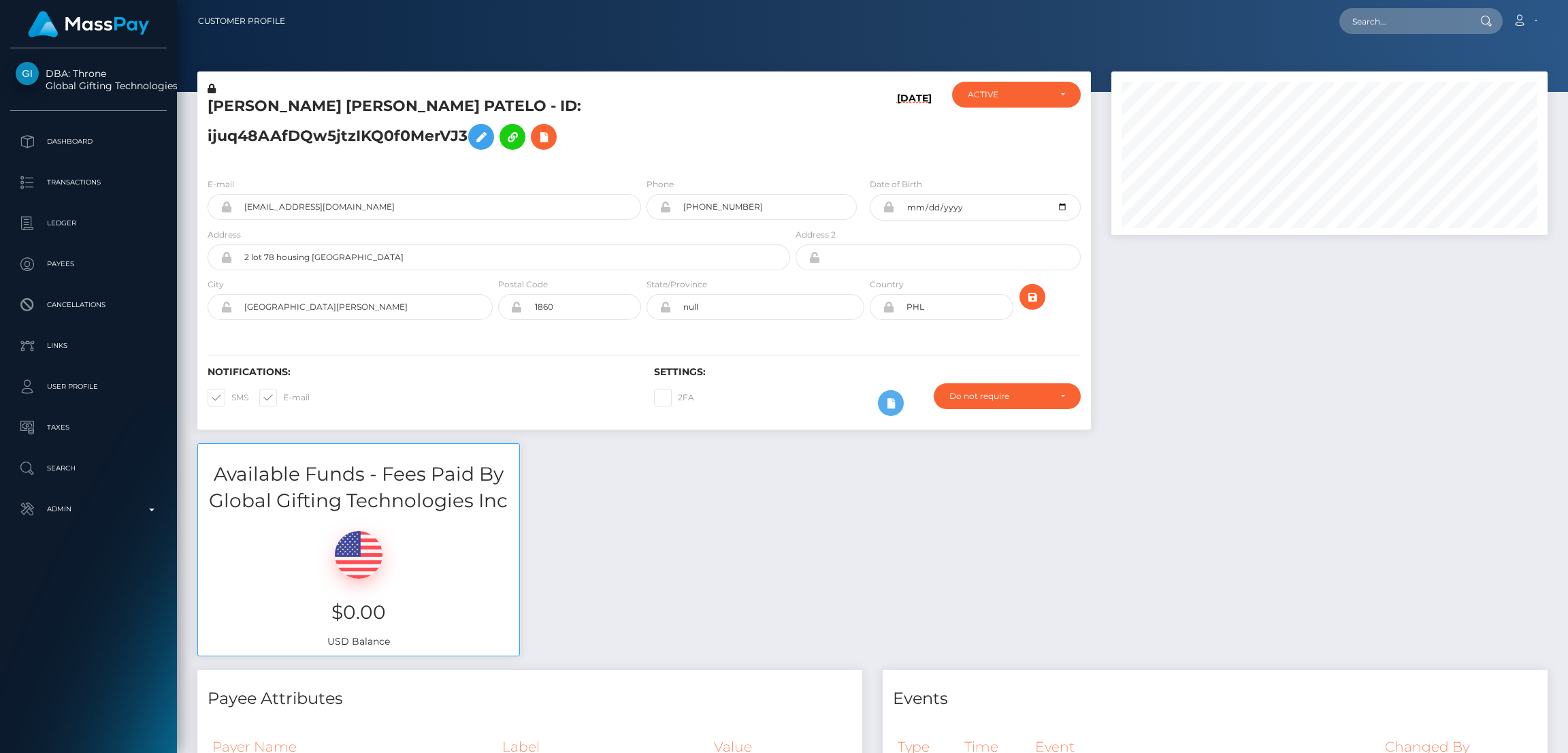
click at [1386, 20] on input "text" at bounding box center [1403, 21] width 128 height 26
paste input "[EMAIL_ADDRESS][DOMAIN_NAME]"
type input "thatssofunny666@gmail.com"
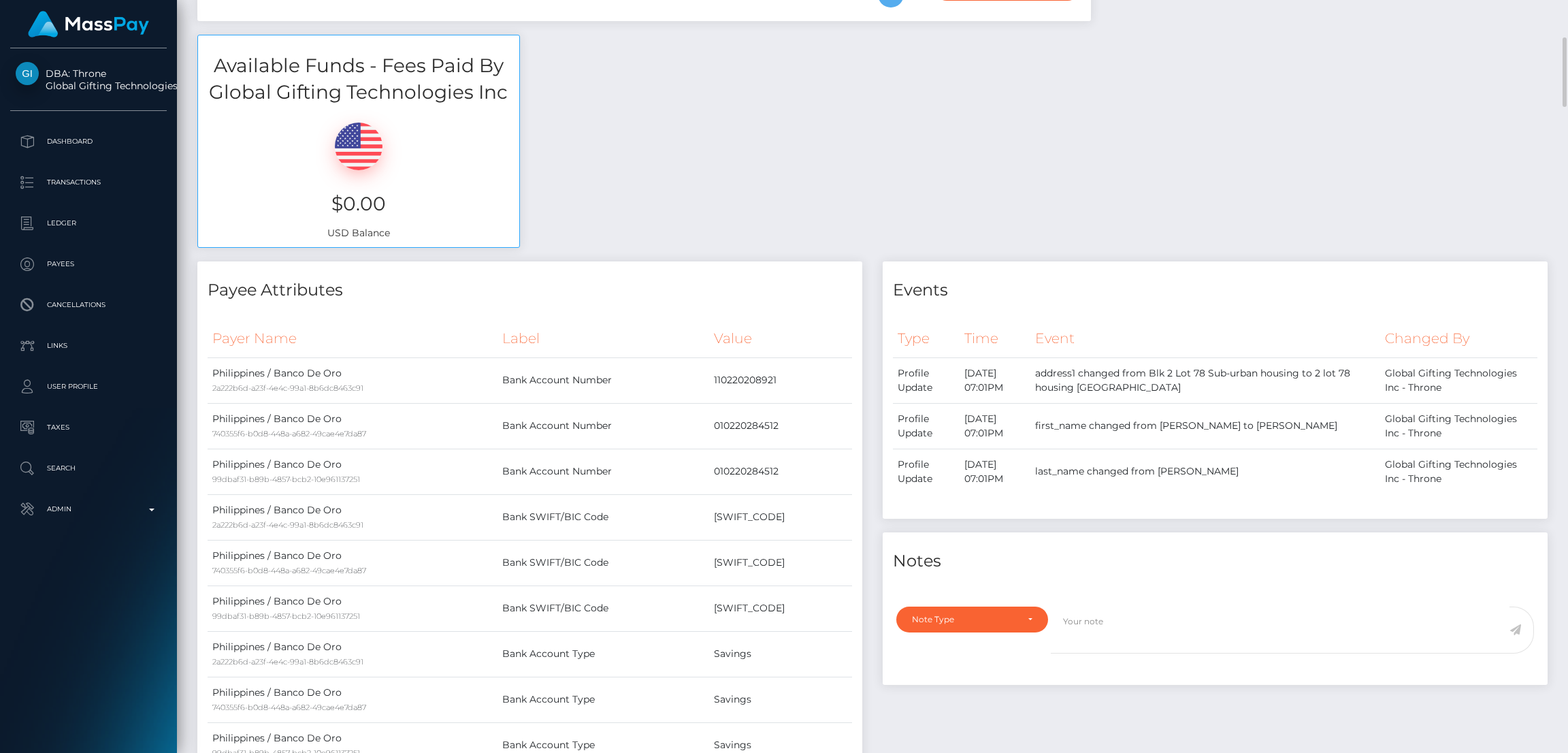
scroll to position [0, 0]
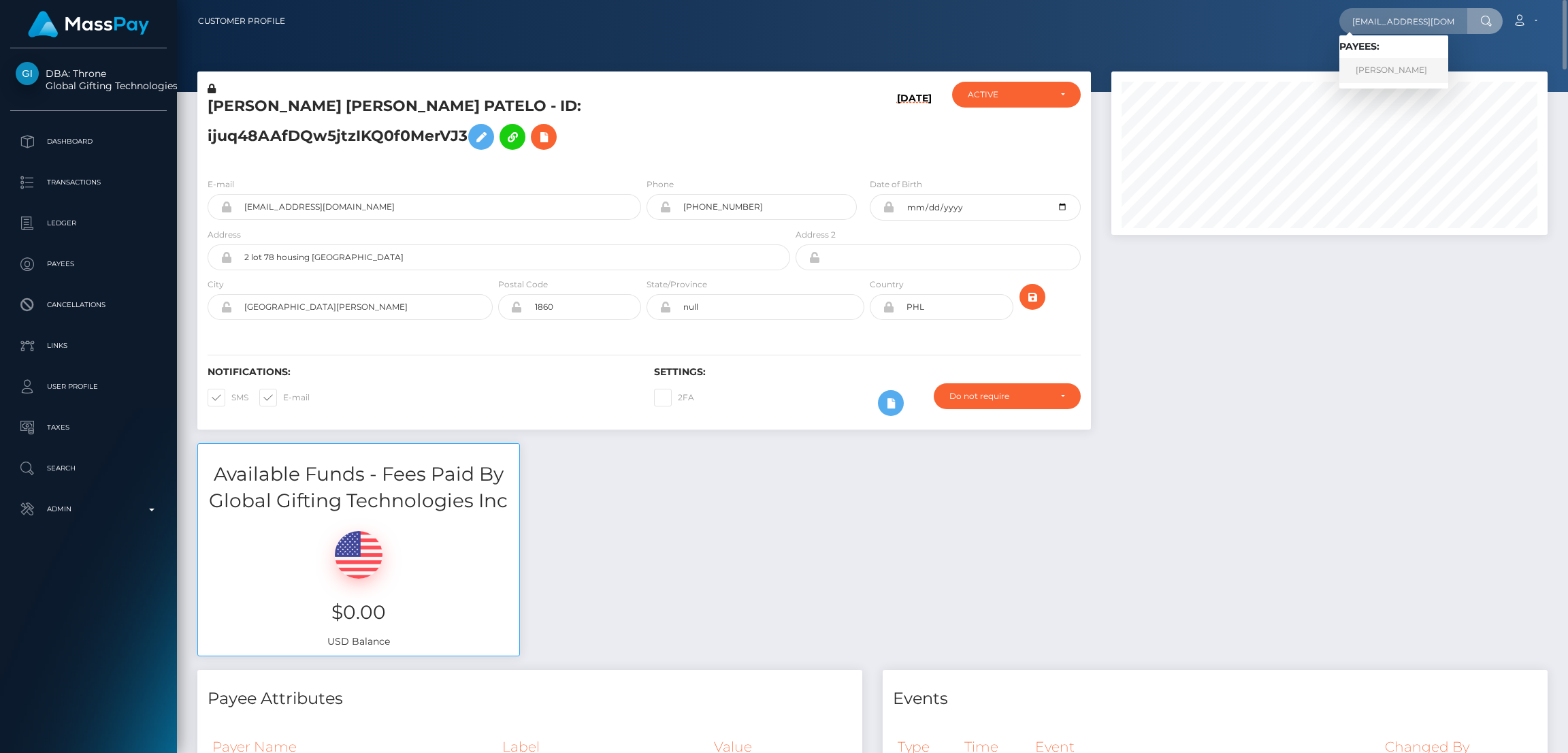
click at [1382, 66] on link "MICHAEL EDWARD PHILLIPS" at bounding box center [1394, 70] width 109 height 25
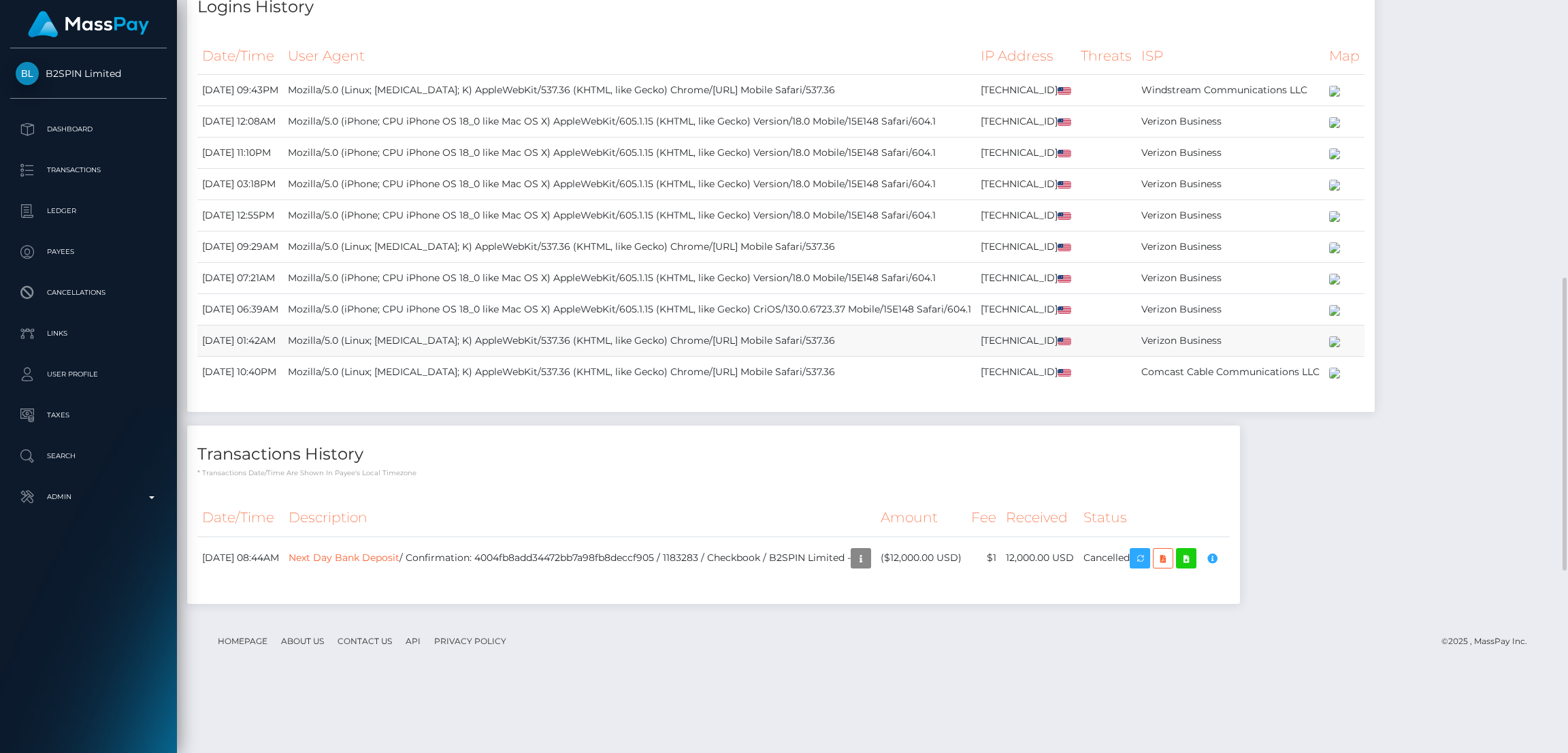
scroll to position [1186, 0]
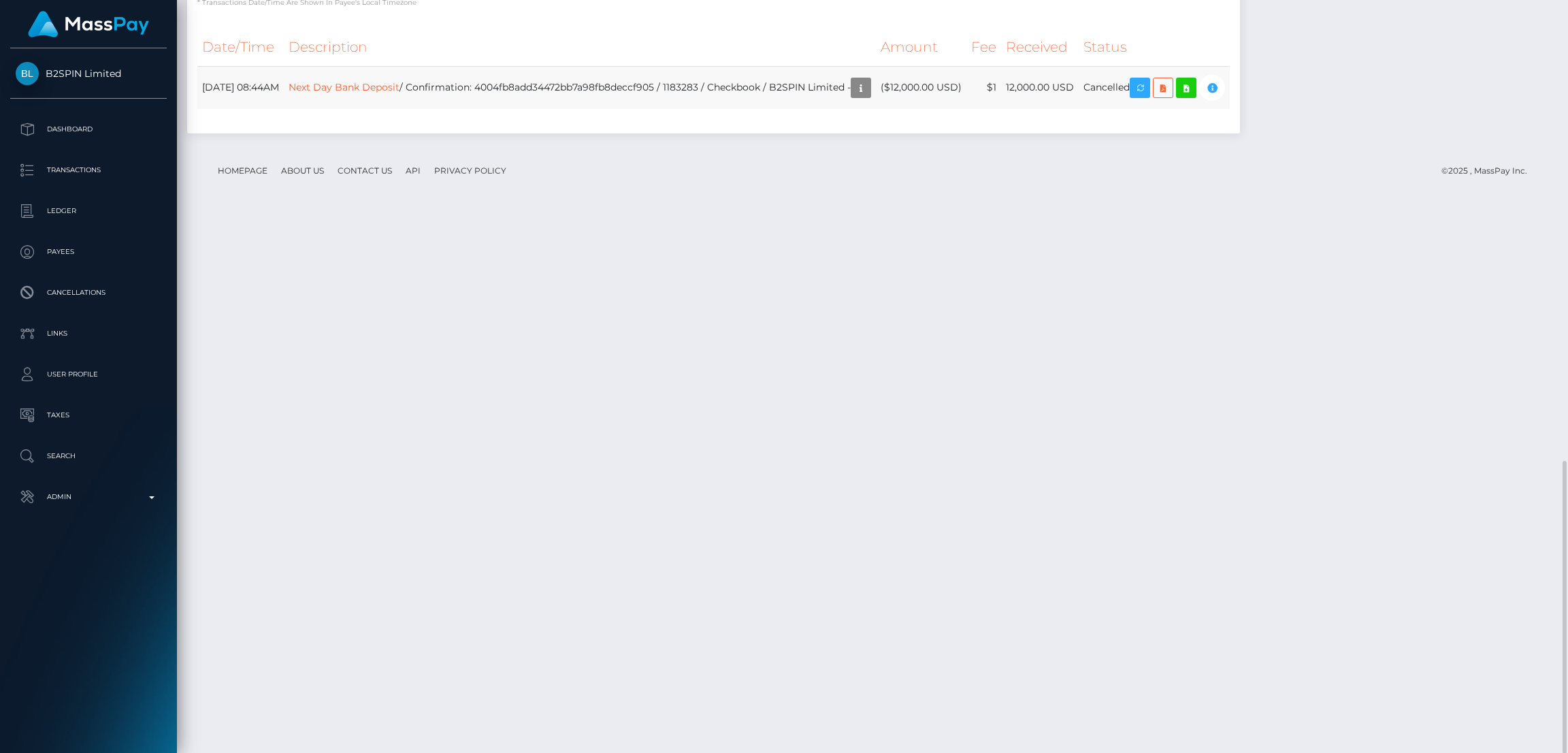
drag, startPoint x: 201, startPoint y: 622, endPoint x: 282, endPoint y: 625, distance: 81.1
click at [282, 109] on td "[DATE] 08:44AM" at bounding box center [241, 87] width 86 height 43
copy td "[DATE]"
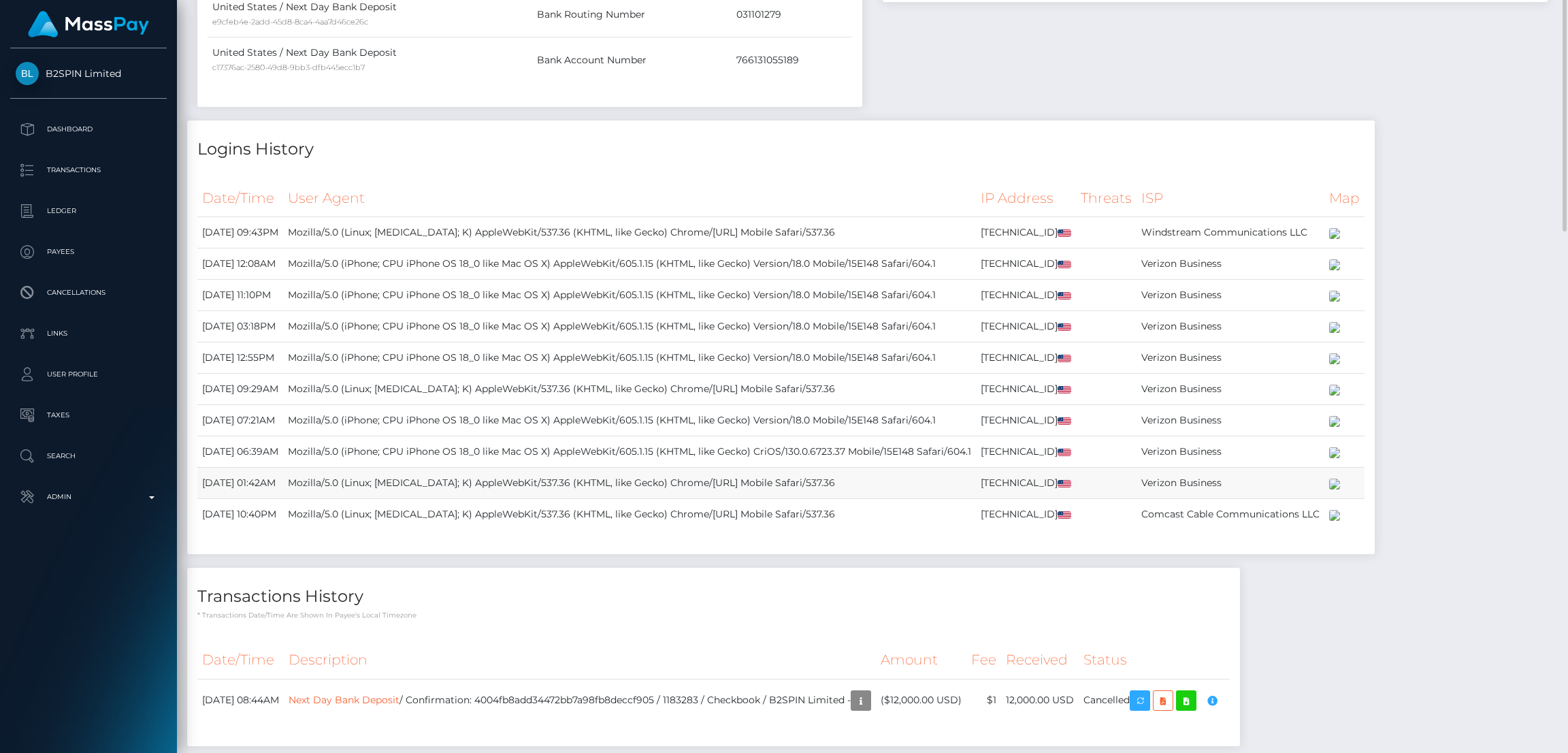
scroll to position [0, 0]
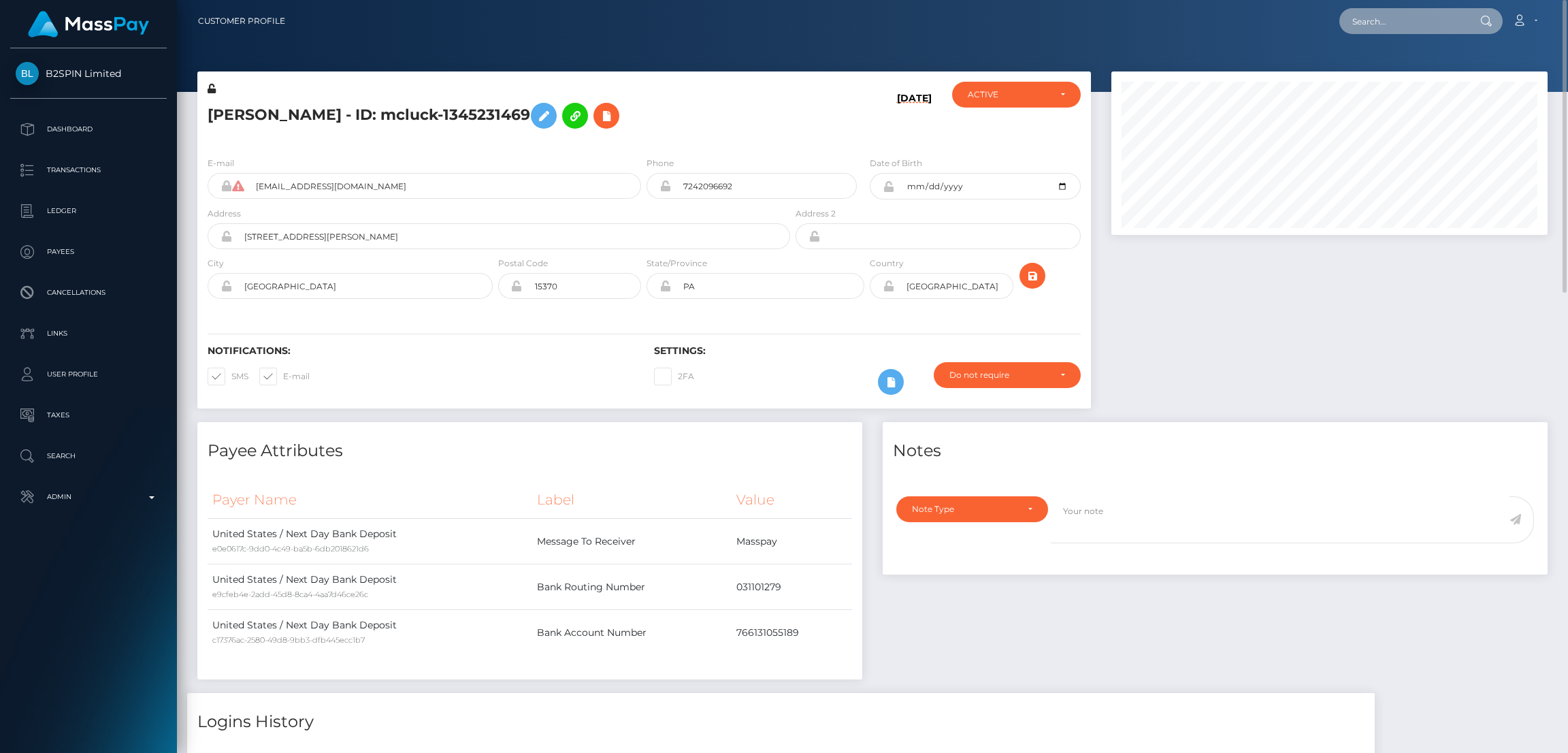
drag, startPoint x: 1426, startPoint y: 17, endPoint x: 1411, endPoint y: 17, distance: 15.0
click at [1426, 17] on input "text" at bounding box center [1403, 21] width 128 height 26
paste input "[EMAIL_ADDRESS][DOMAIN_NAME]"
type input "[EMAIL_ADDRESS][DOMAIN_NAME]"
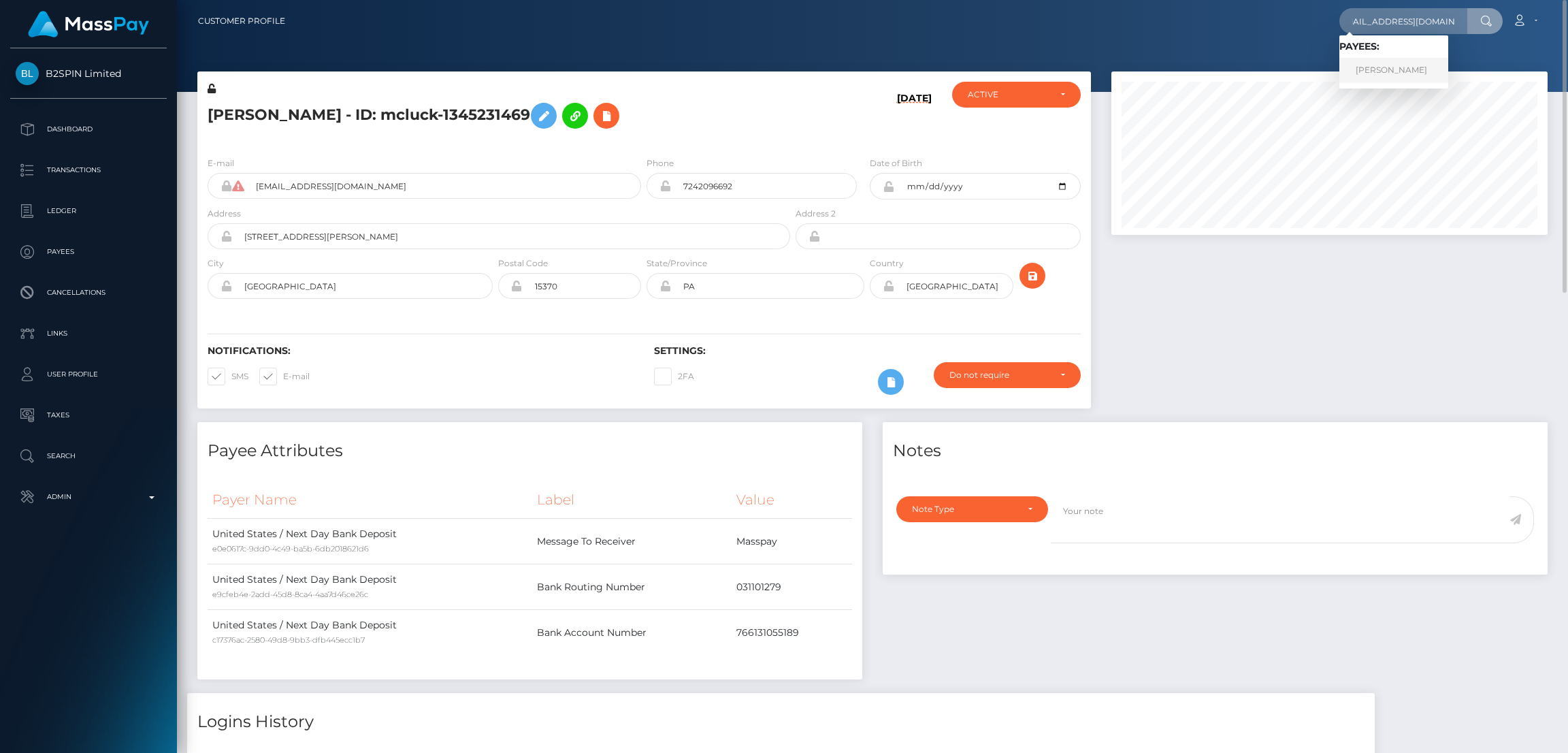
click at [1385, 66] on link "[PERSON_NAME]" at bounding box center [1394, 70] width 109 height 25
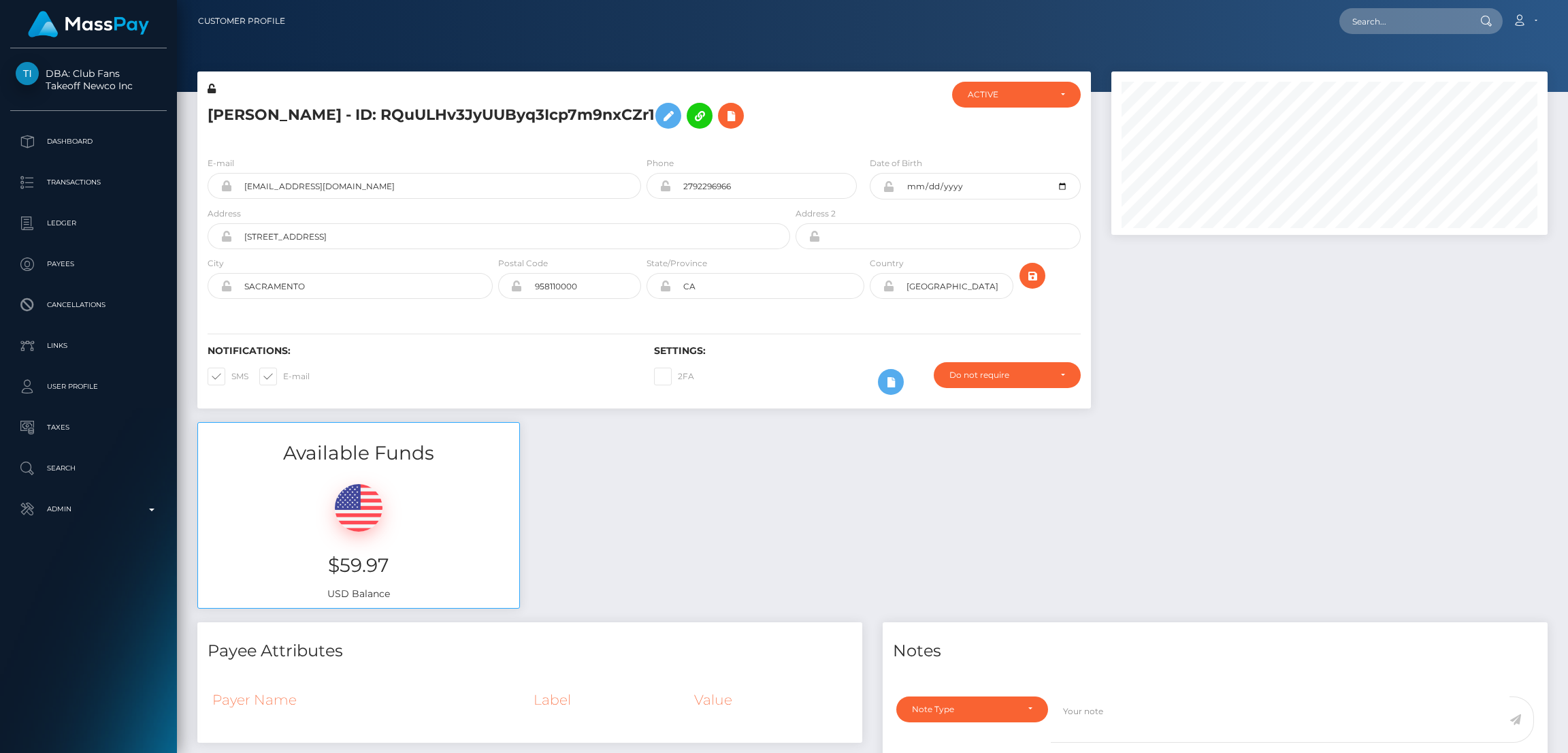
scroll to position [163, 436]
click at [677, 116] on icon at bounding box center [668, 116] width 16 height 17
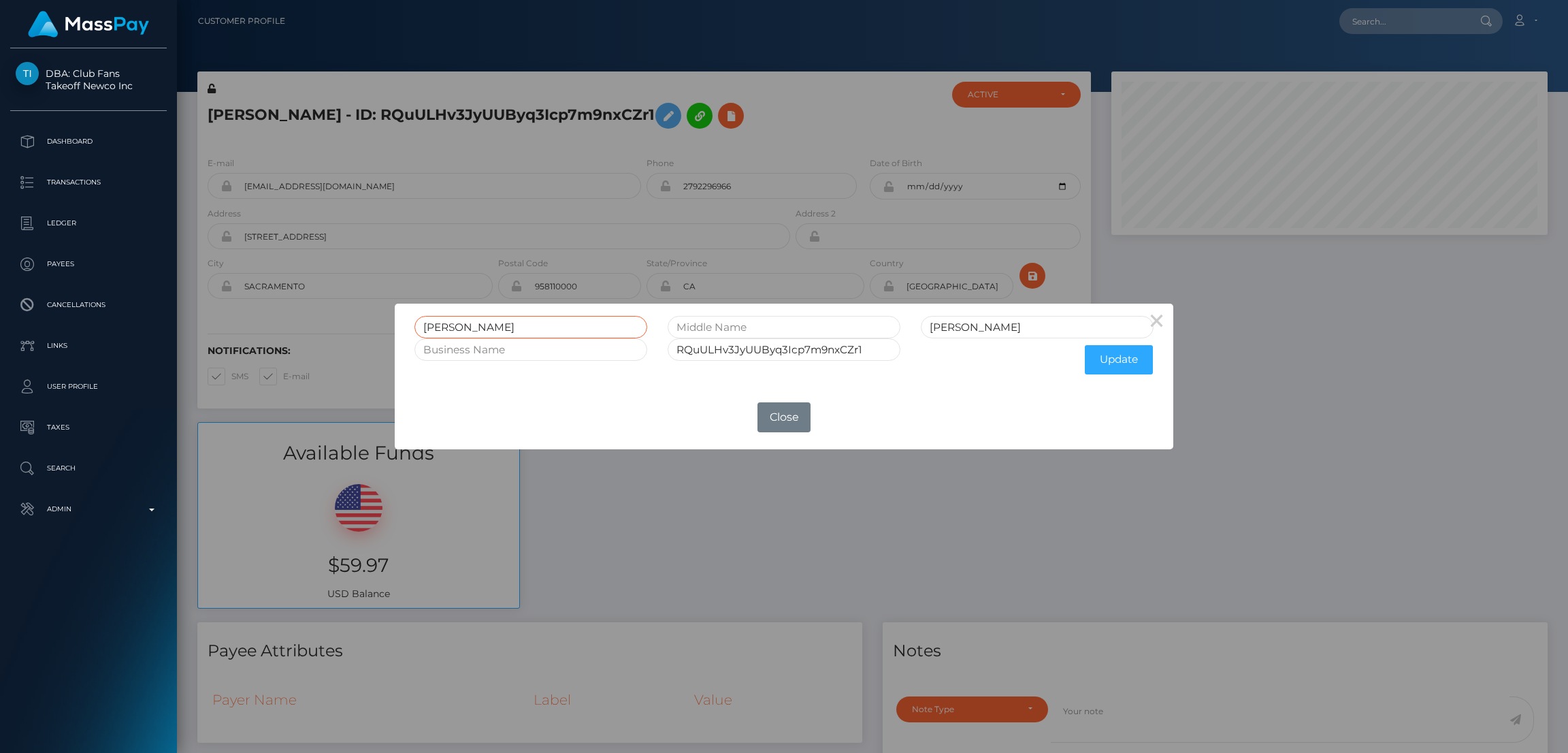
click at [478, 325] on input "ANGEL VERONICA" at bounding box center [531, 327] width 233 height 22
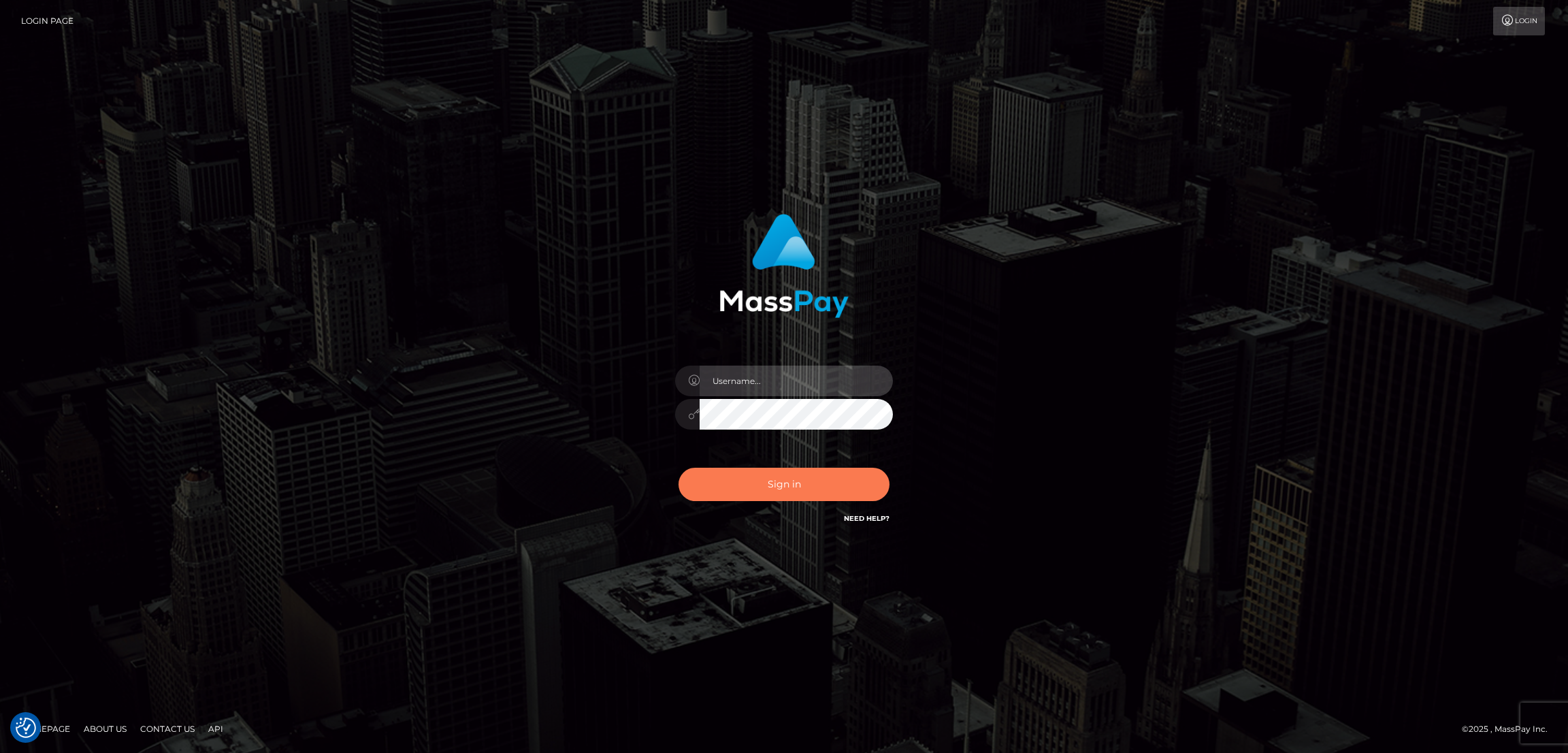
type input "by.es2"
click at [797, 489] on button "Sign in" at bounding box center [784, 484] width 211 height 33
type input "by.es2"
click at [811, 482] on button "Sign in" at bounding box center [784, 484] width 211 height 33
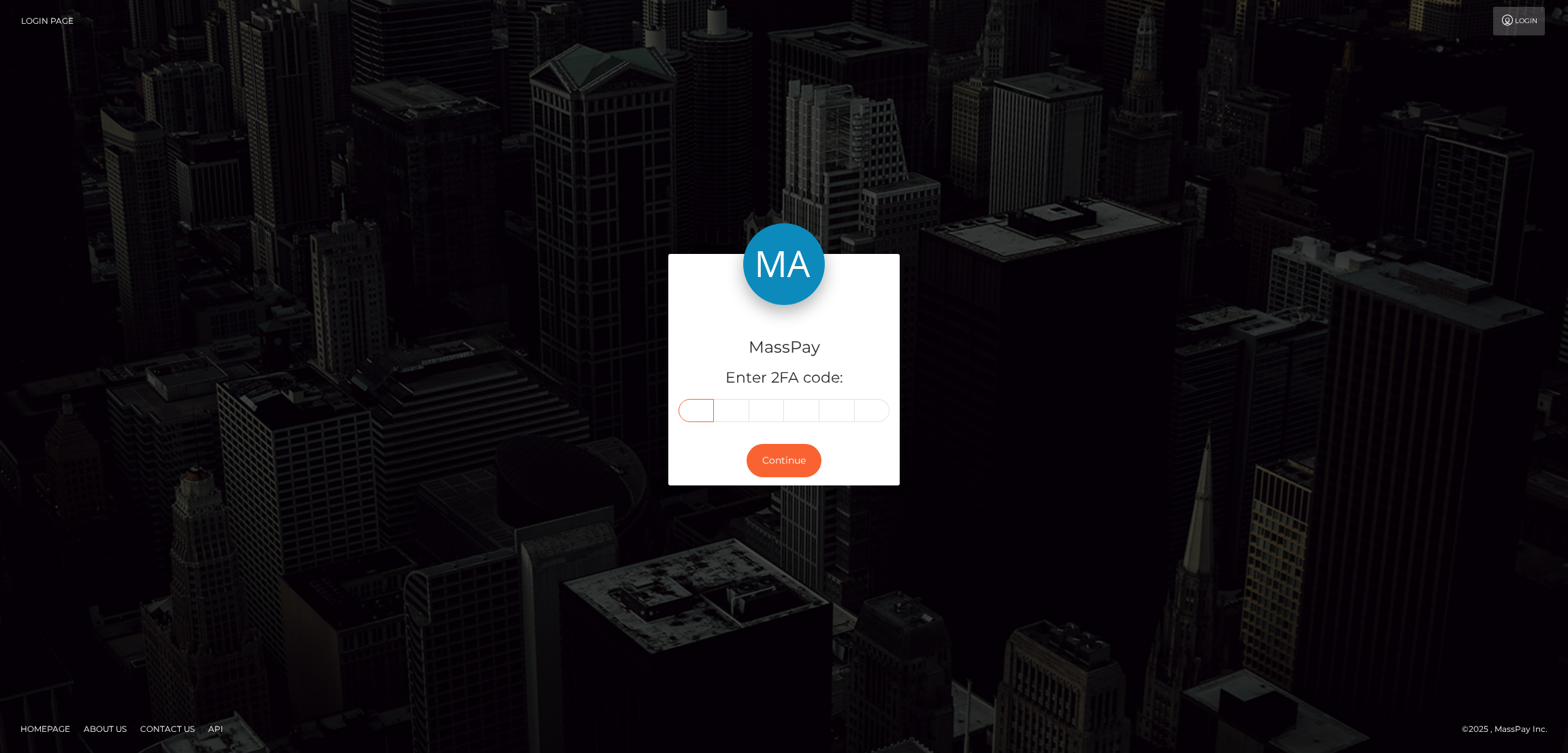
click at [696, 408] on input "text" at bounding box center [696, 410] width 36 height 23
paste input "2"
type input "2"
type input "3"
type input "2"
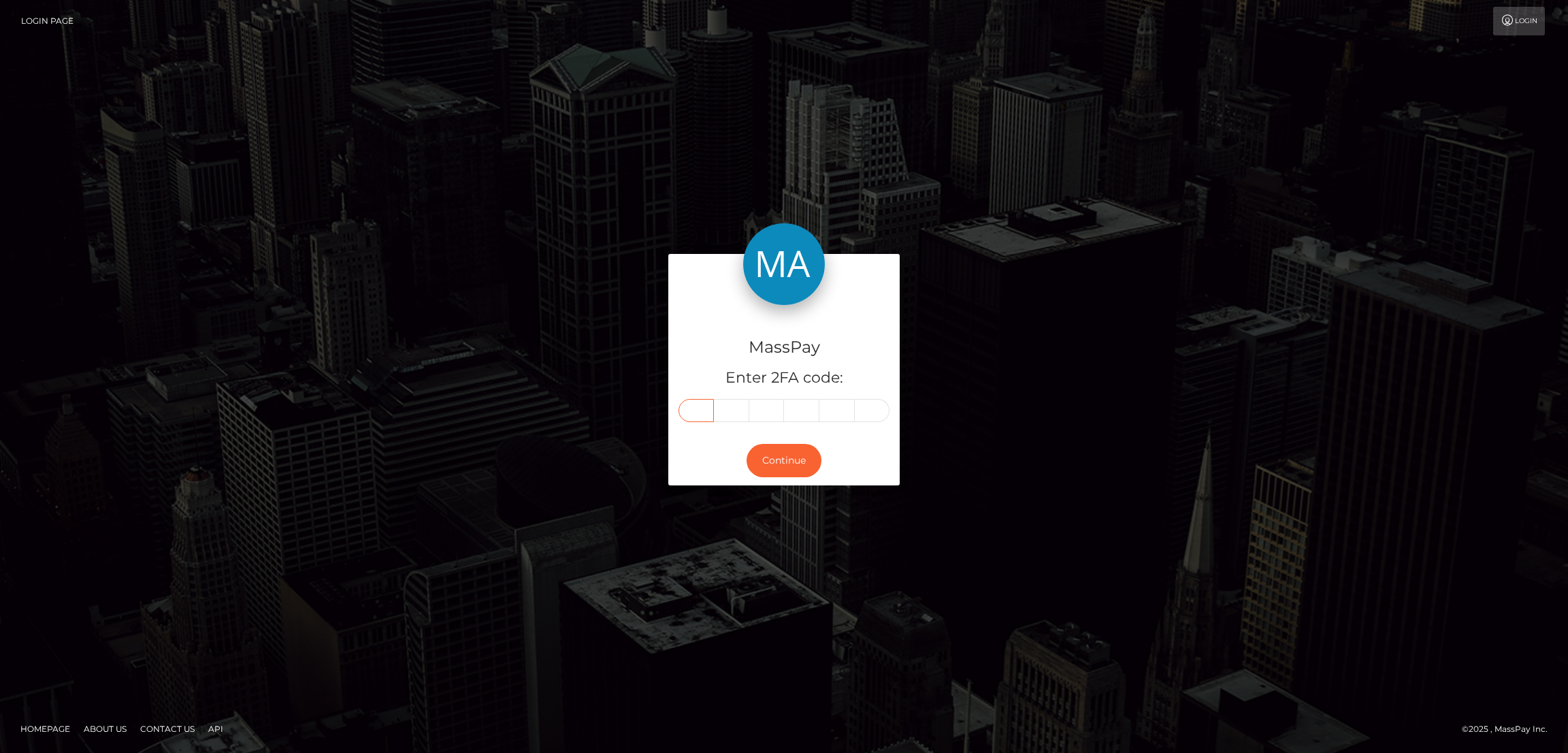
type input "4"
type input "3"
click at [777, 453] on button "Continue" at bounding box center [783, 461] width 75 height 33
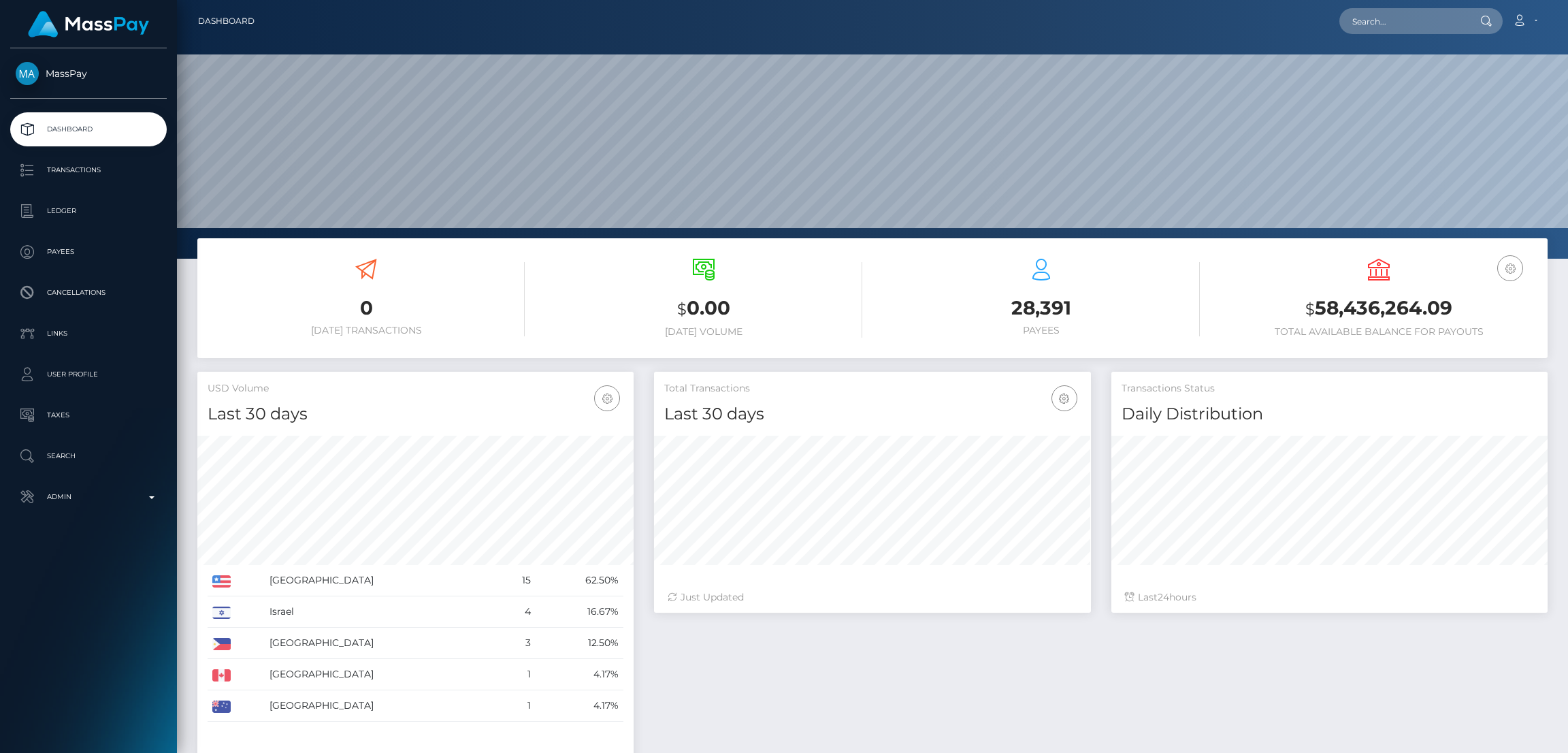
scroll to position [241, 436]
click at [1385, 18] on input "text" at bounding box center [1403, 21] width 128 height 26
paste input "kristin.phasey@gmail.com"
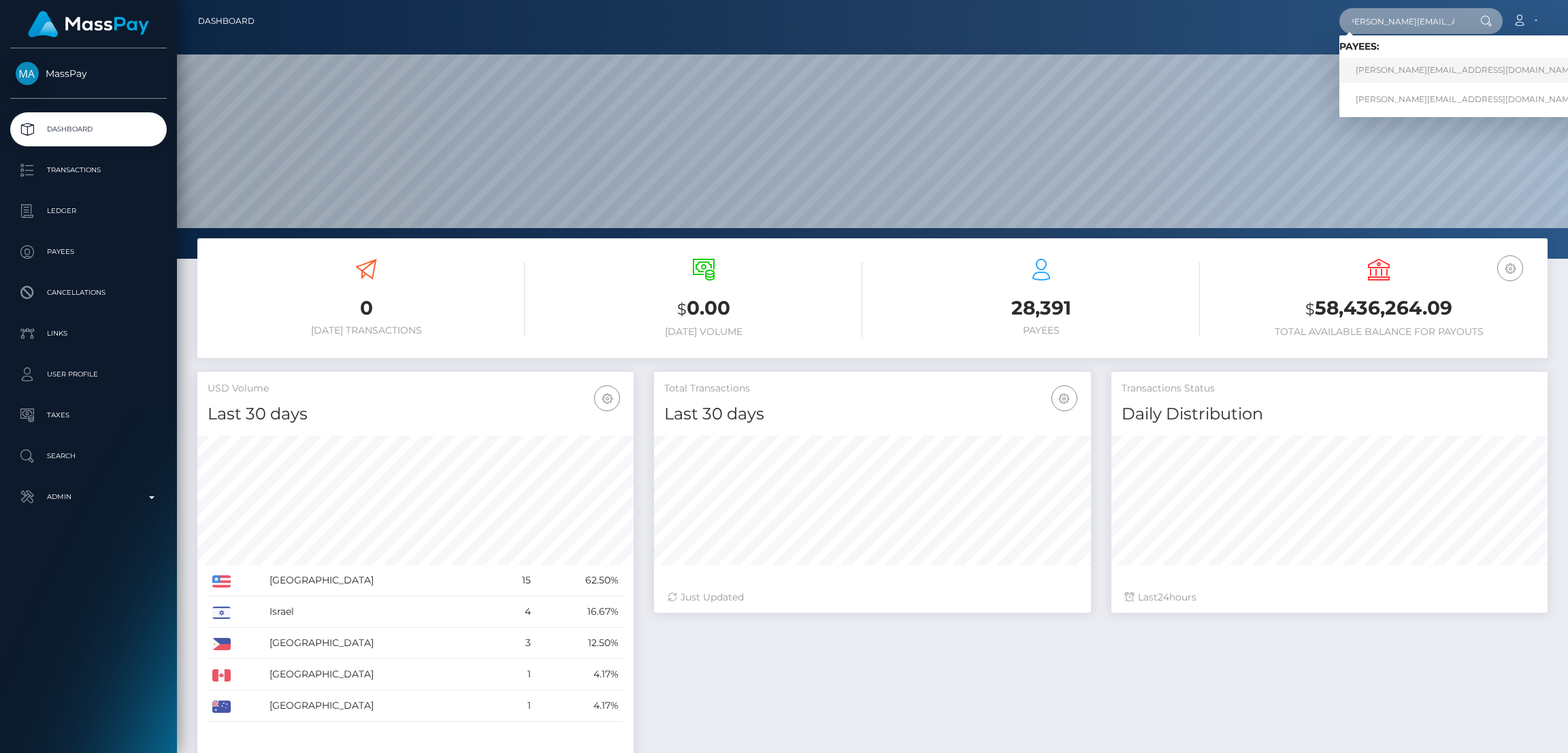
type input "kristin.phasey@gmail.com"
click at [1394, 68] on link "kristin.phasey@gmail.com" at bounding box center [1466, 70] width 255 height 25
